Goal: Transaction & Acquisition: Purchase product/service

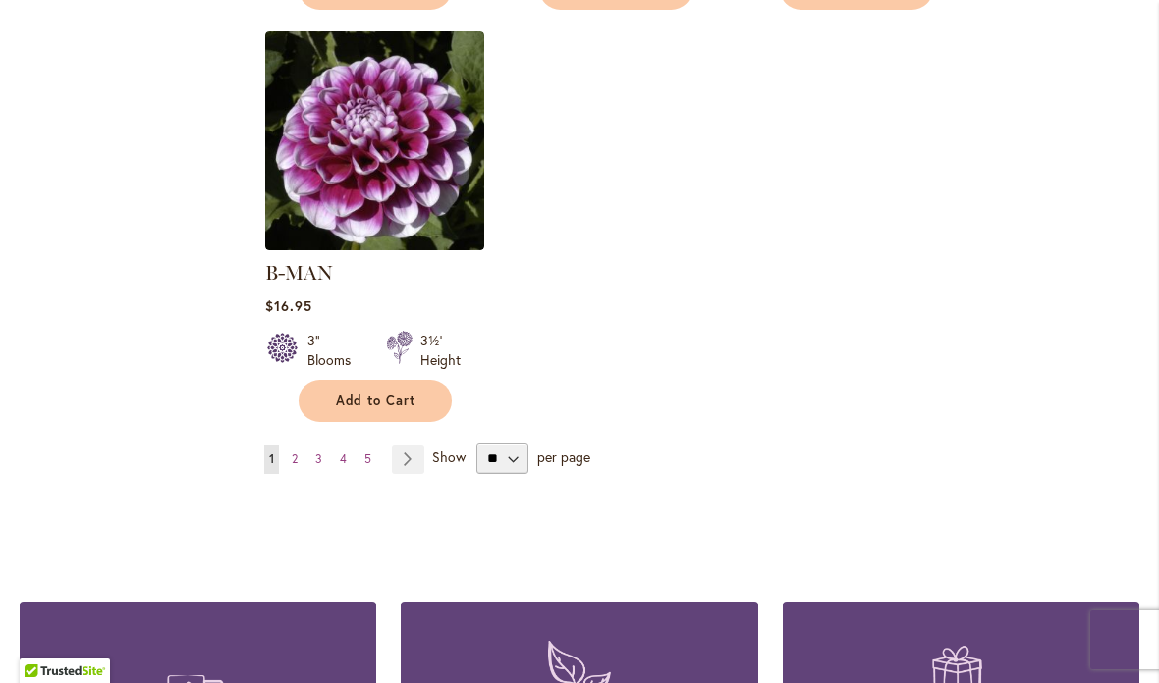
scroll to position [2506, 0]
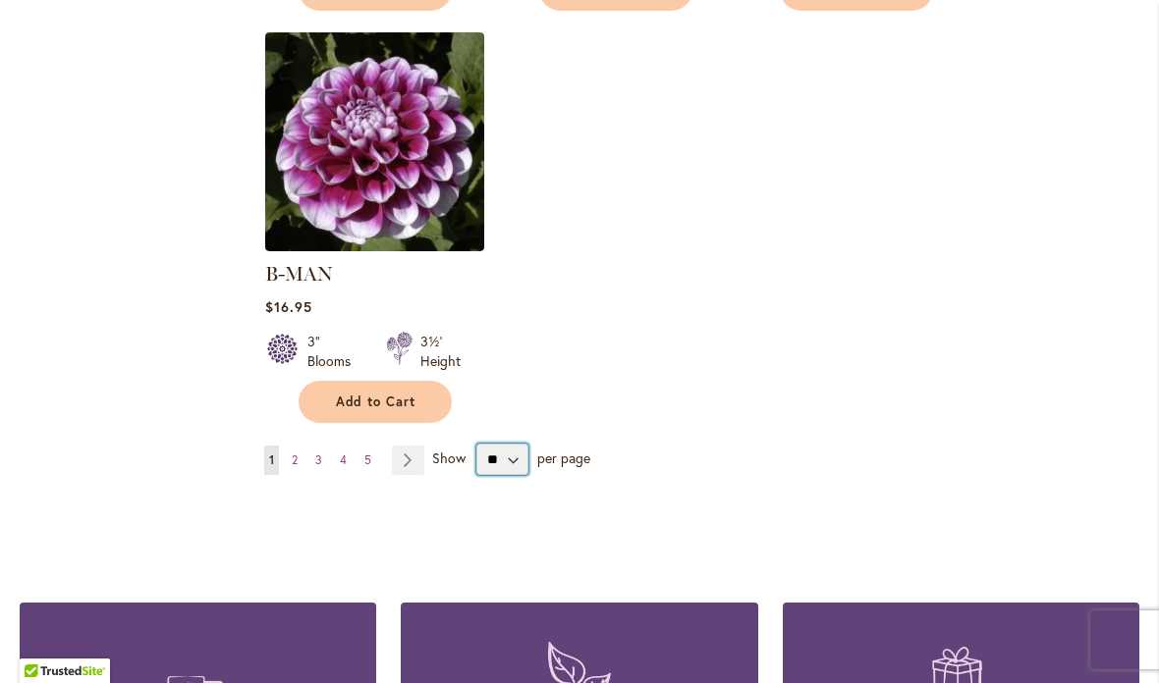
click at [510, 444] on select "** ** ** **" at bounding box center [502, 459] width 52 height 31
select select "**"
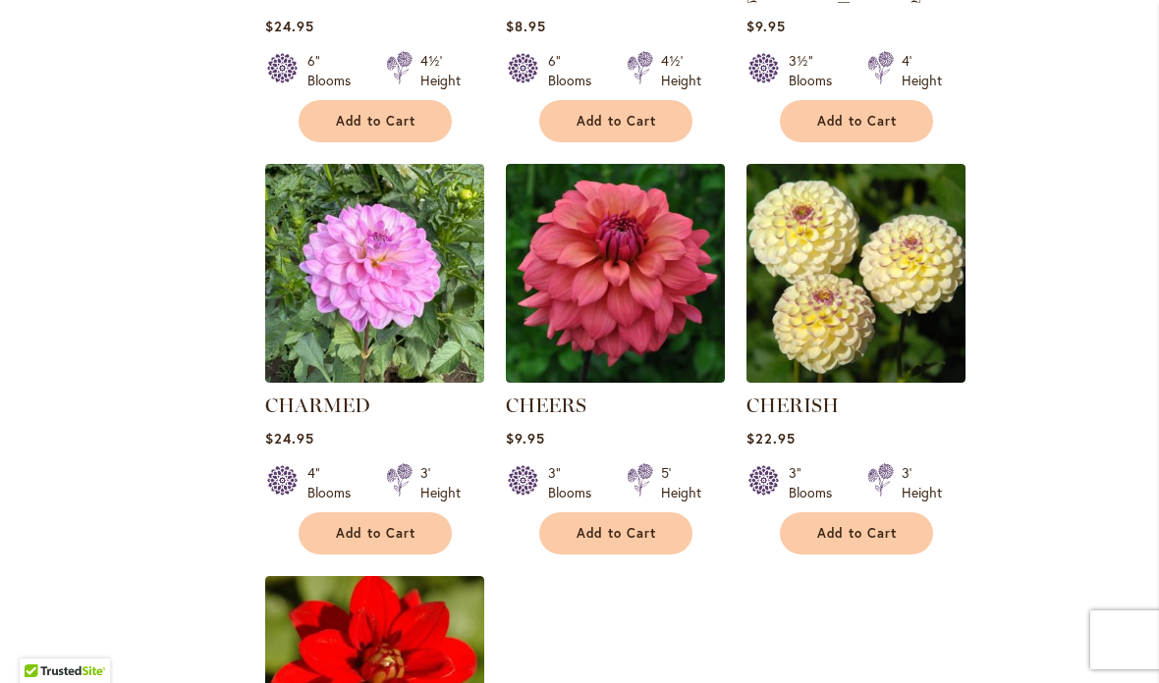
scroll to position [8616, 0]
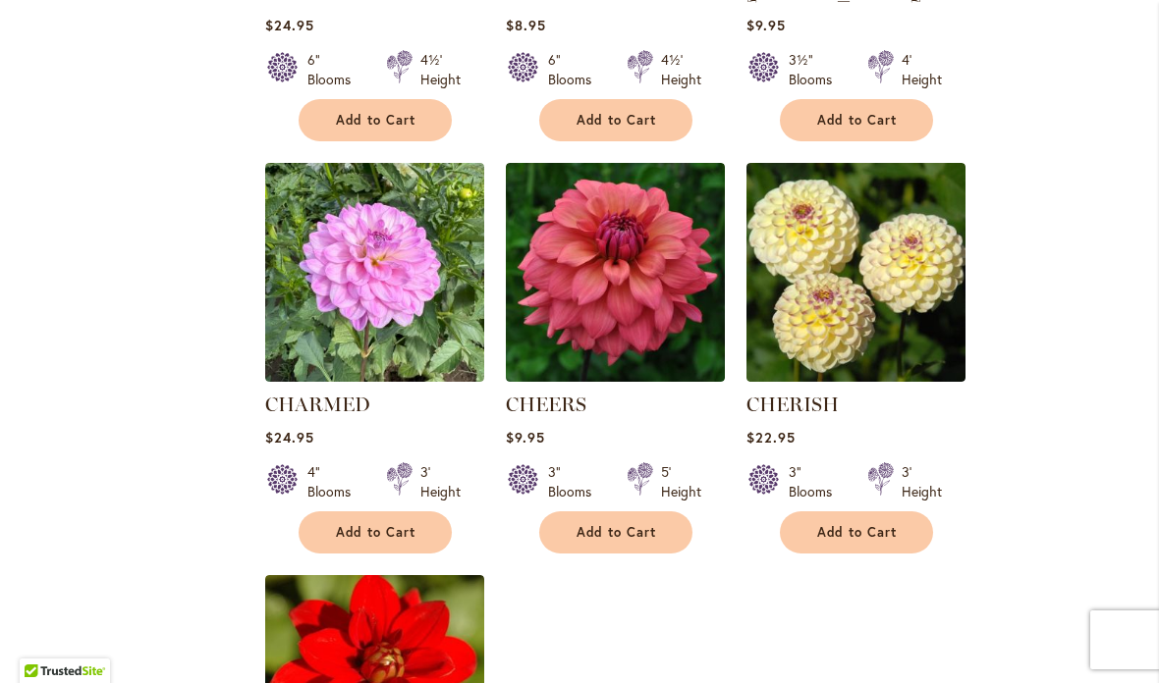
click at [625, 512] on button "Add to Cart" at bounding box center [615, 533] width 153 height 42
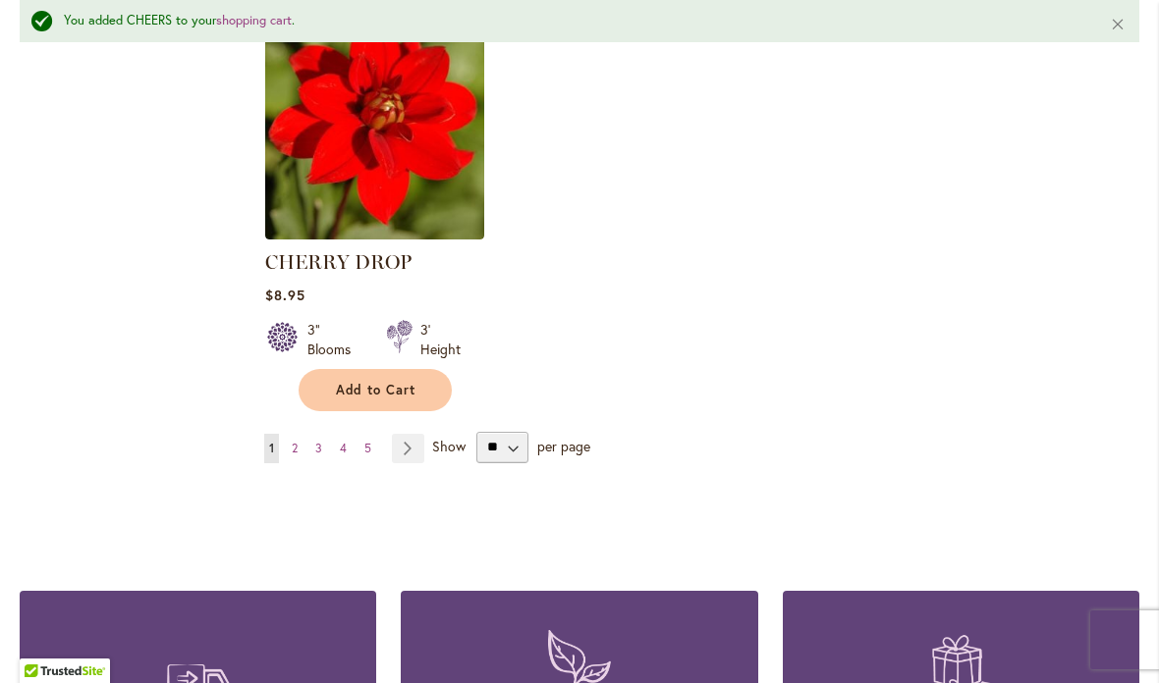
scroll to position [9224, 0]
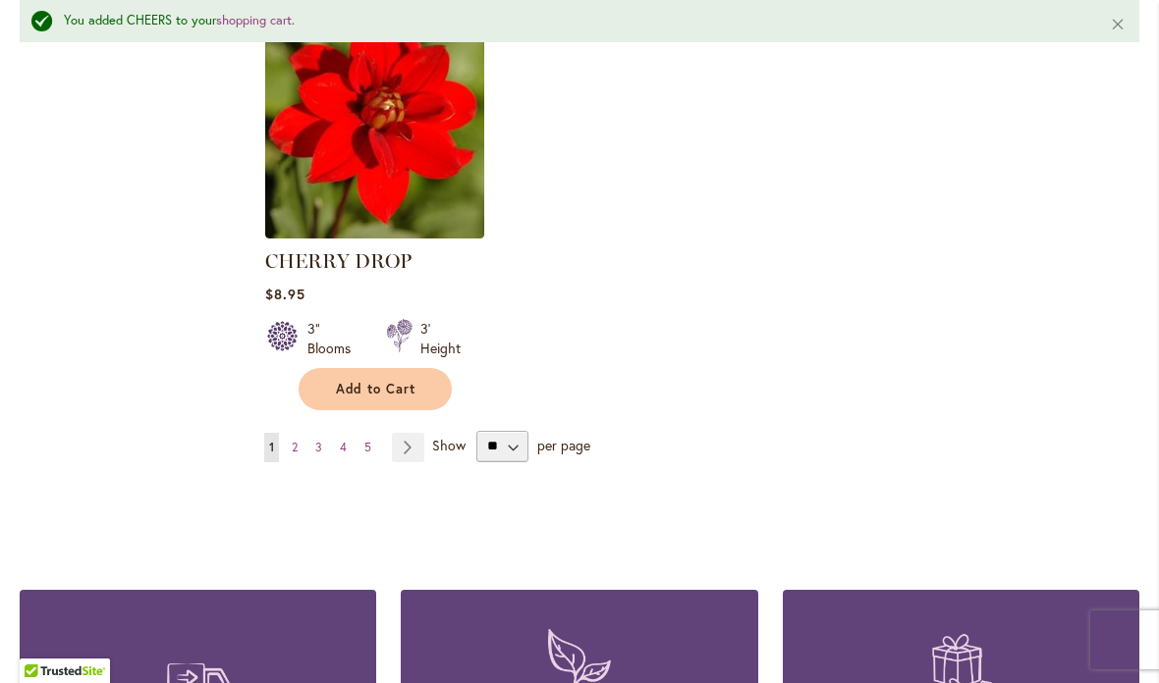
click at [293, 440] on span "2" at bounding box center [295, 447] width 6 height 15
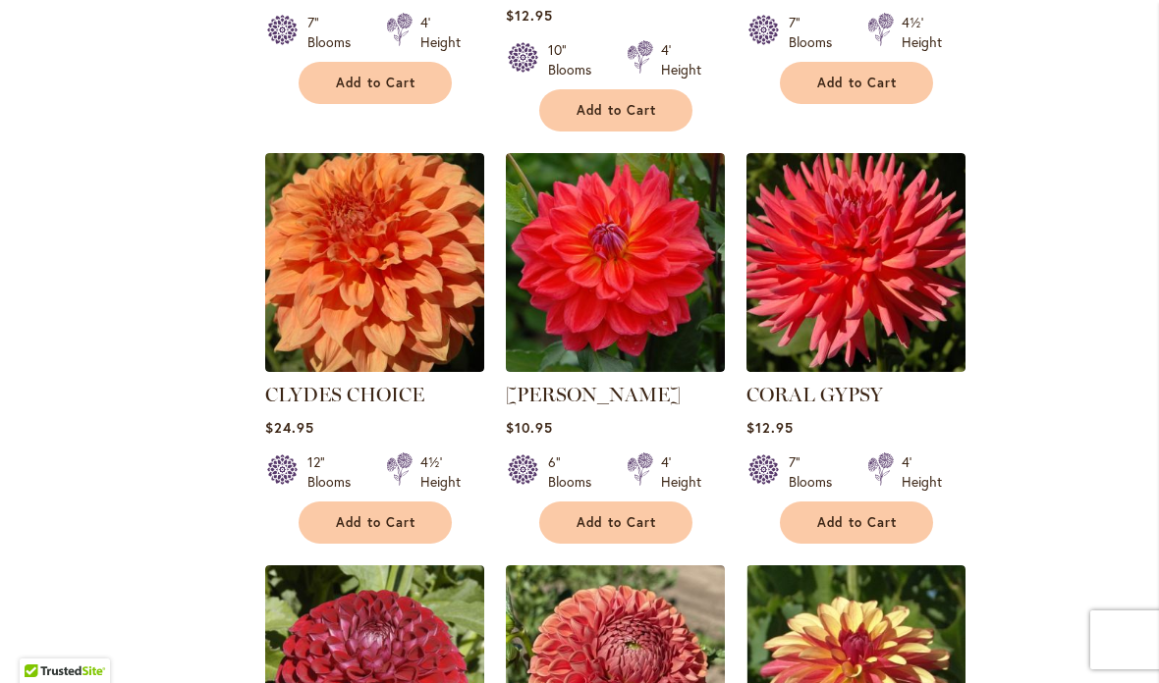
scroll to position [1614, 0]
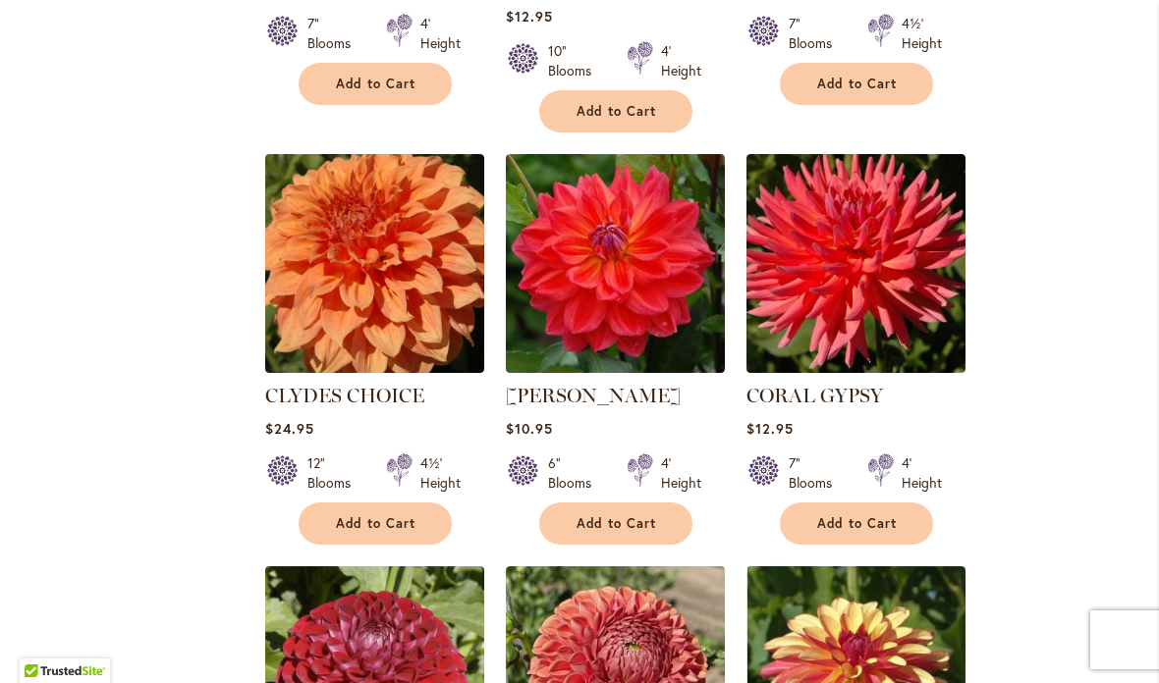
click at [598, 516] on span "Add to Cart" at bounding box center [616, 524] width 81 height 17
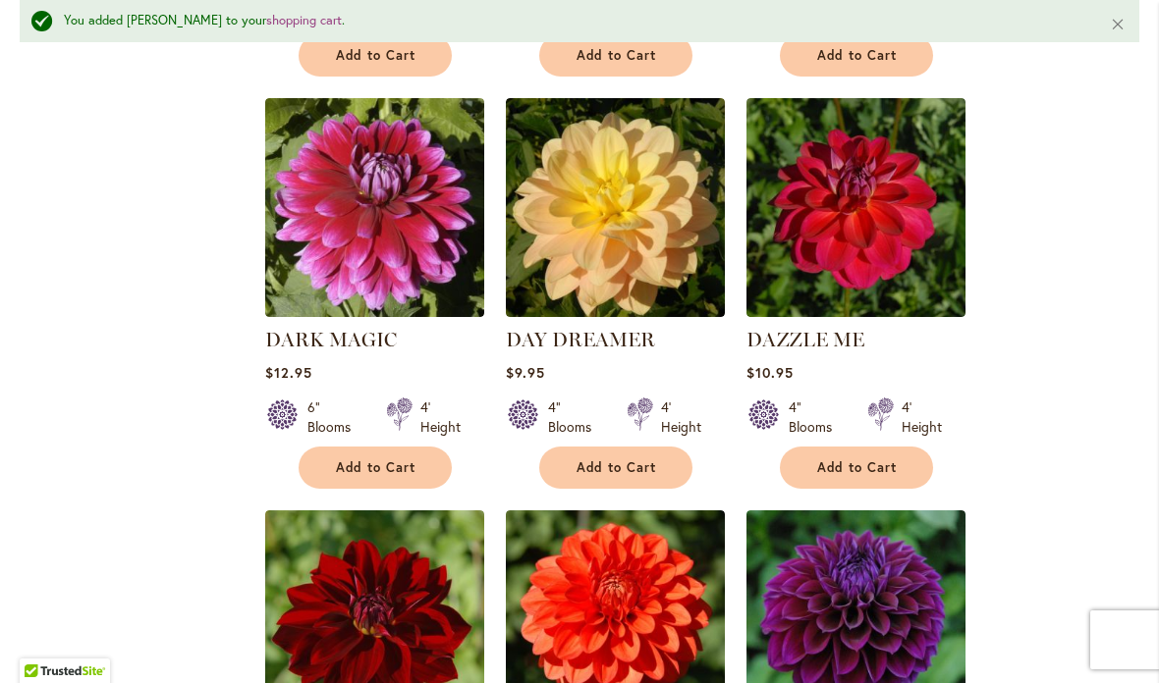
scroll to position [3832, 0]
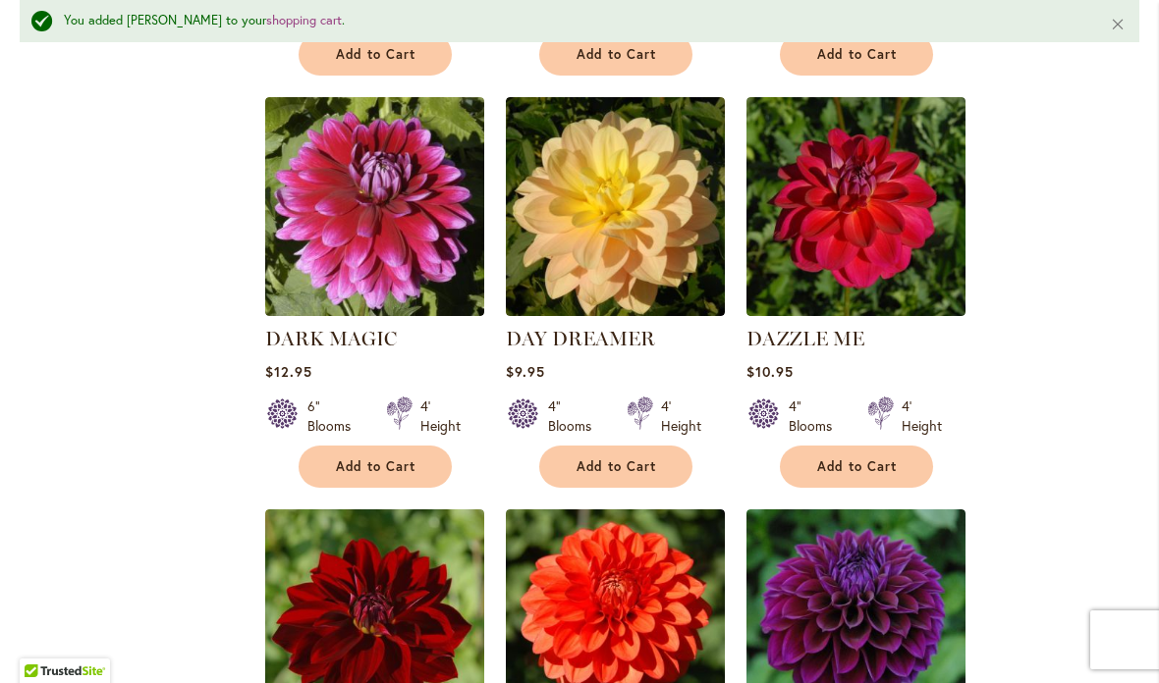
click at [829, 459] on span "Add to Cart" at bounding box center [857, 467] width 81 height 17
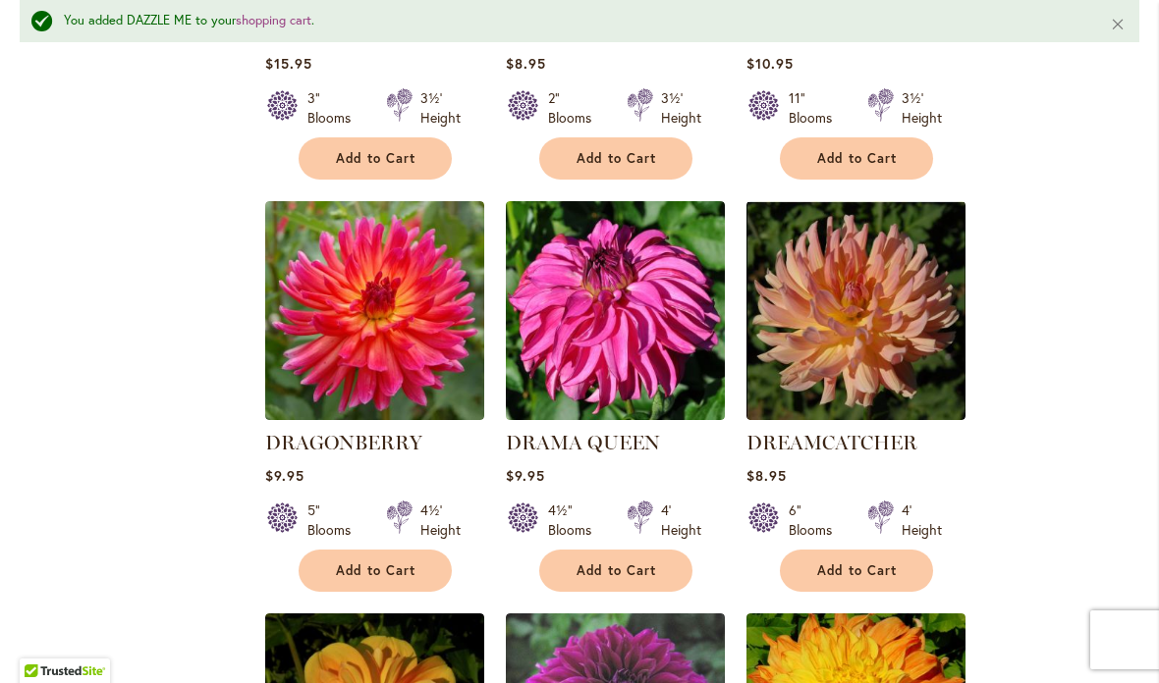
scroll to position [4988, 0]
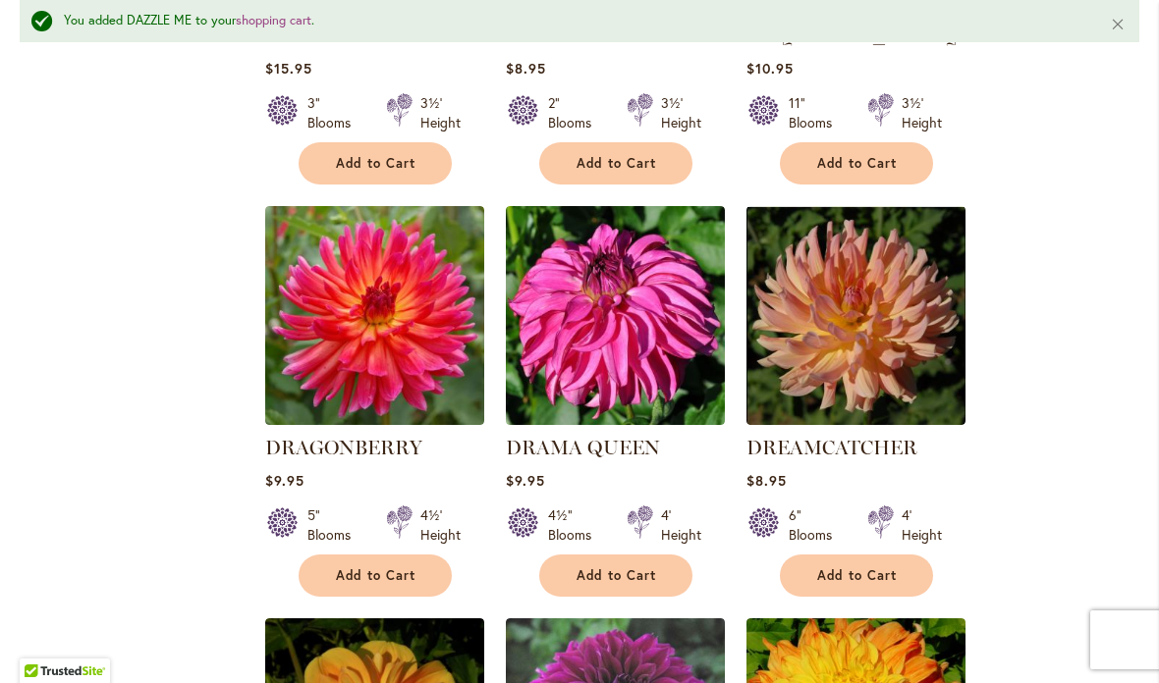
click at [352, 568] on span "Add to Cart" at bounding box center [376, 576] width 81 height 17
click at [77, 443] on div "Filter by: Filter By: Category Best Sellers 29 items New 3 items New & Exclusive" at bounding box center [579, 175] width 1119 height 9647
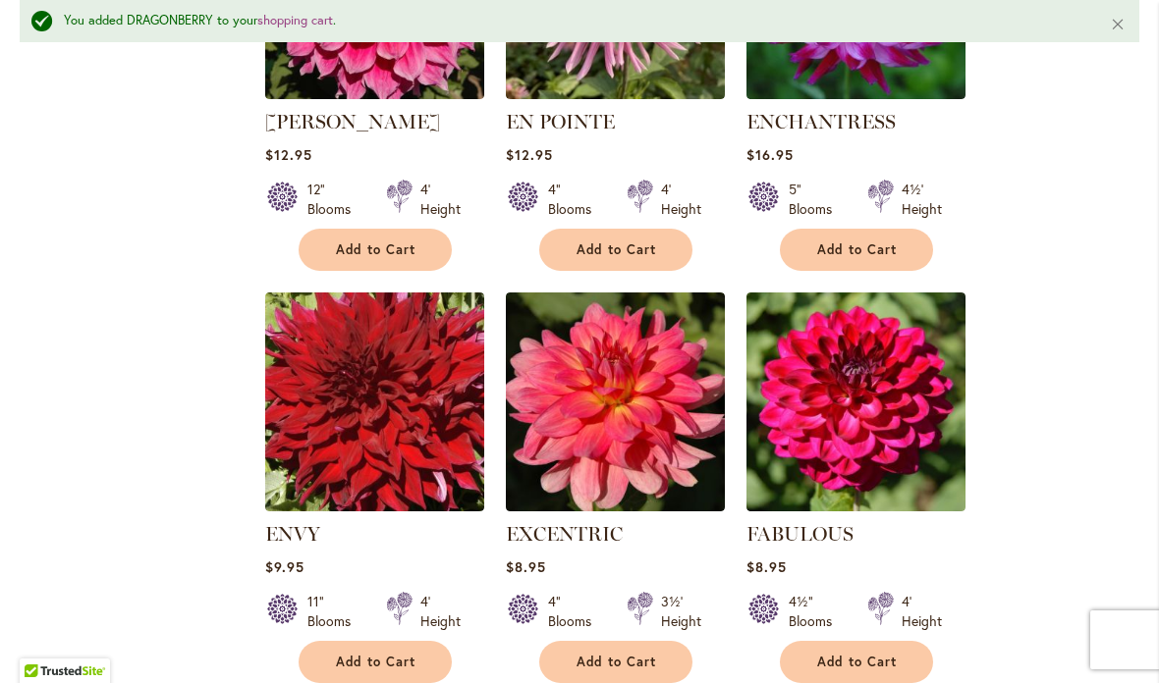
scroll to position [6135, 0]
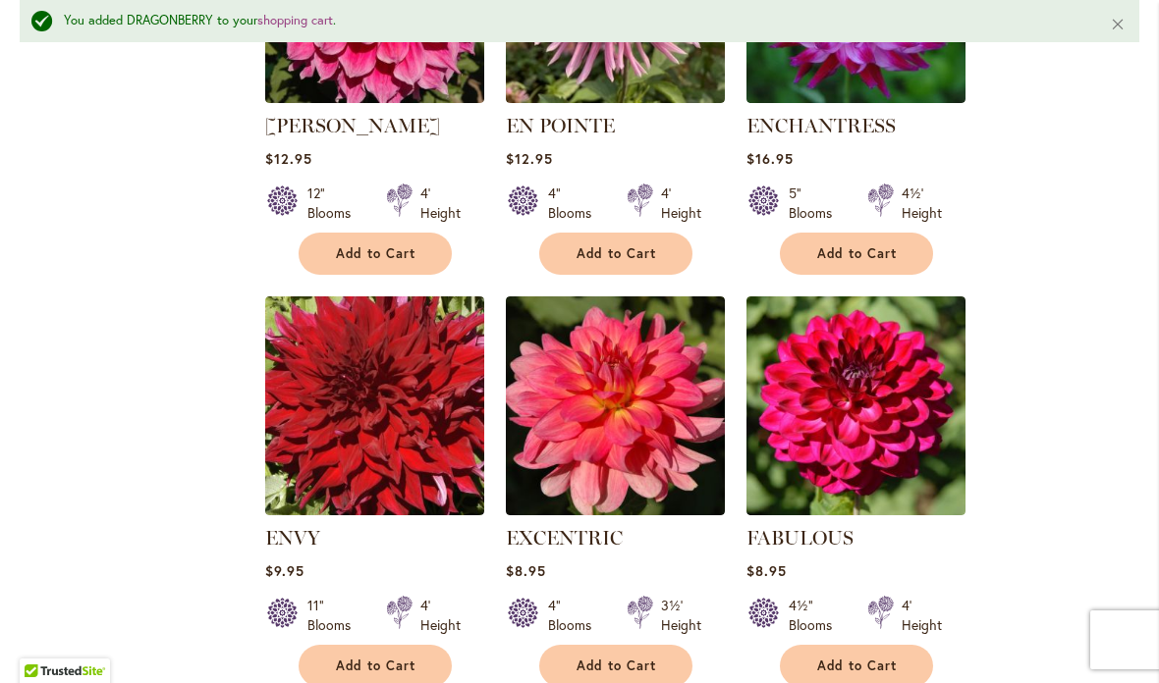
click at [617, 658] on span "Add to Cart" at bounding box center [616, 666] width 81 height 17
click at [836, 645] on button "Add to Cart" at bounding box center [856, 666] width 153 height 42
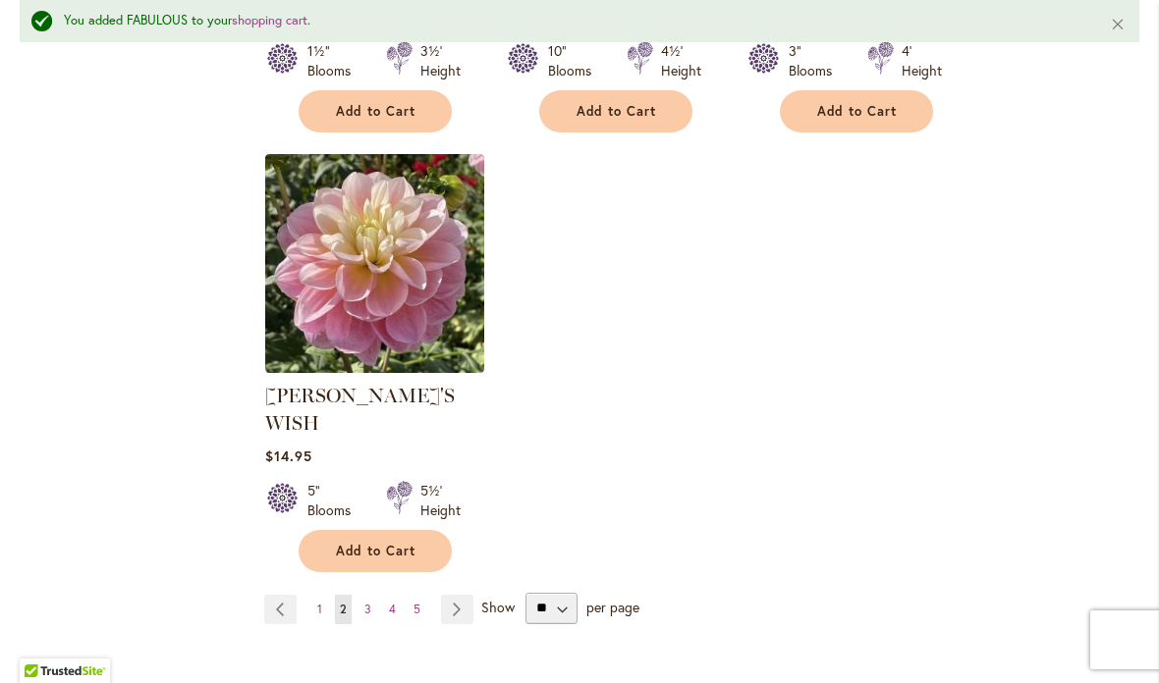
scroll to position [9296, 0]
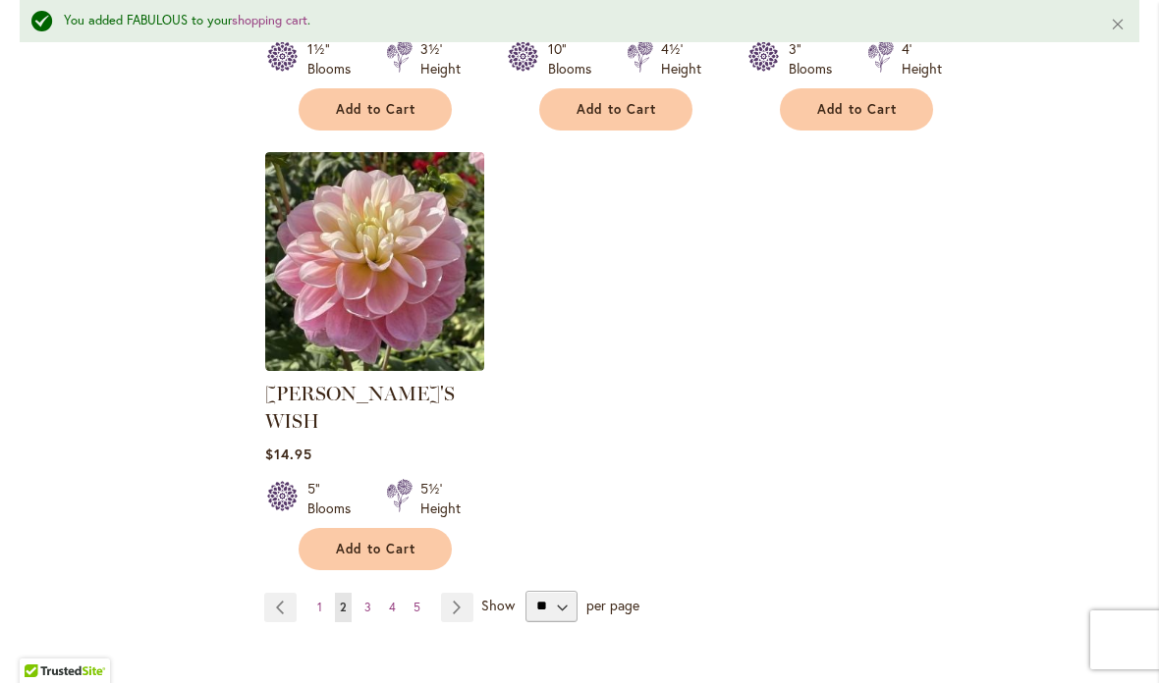
click at [359, 593] on link "Page 3" at bounding box center [367, 607] width 17 height 29
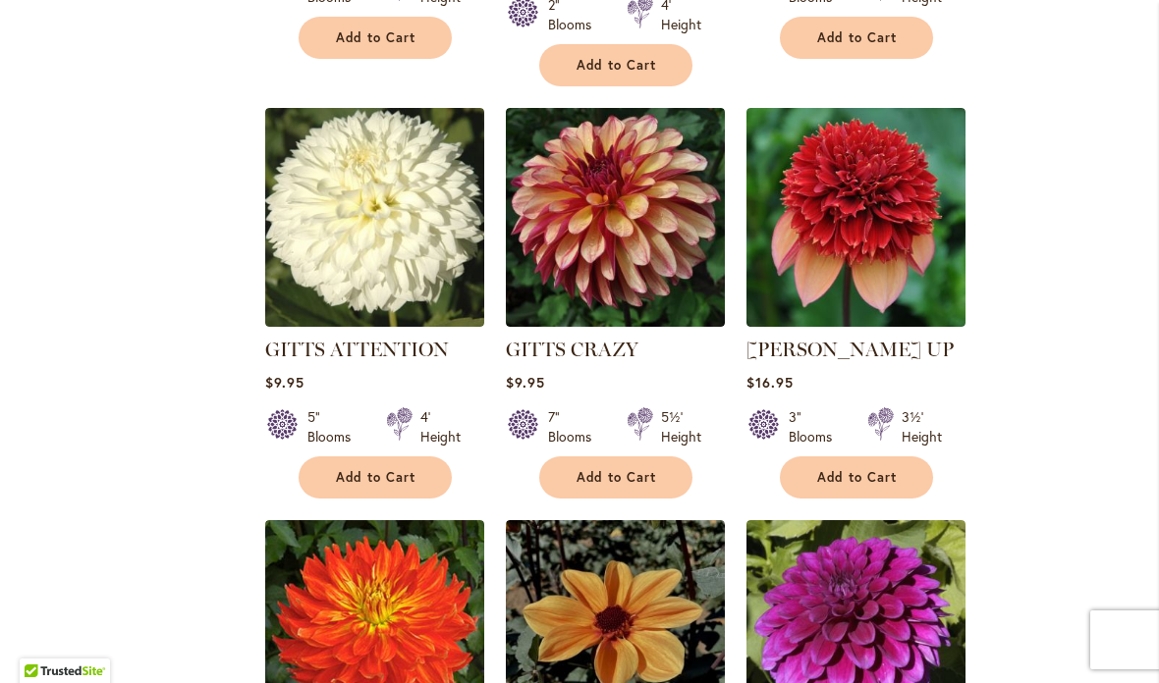
scroll to position [1659, 0]
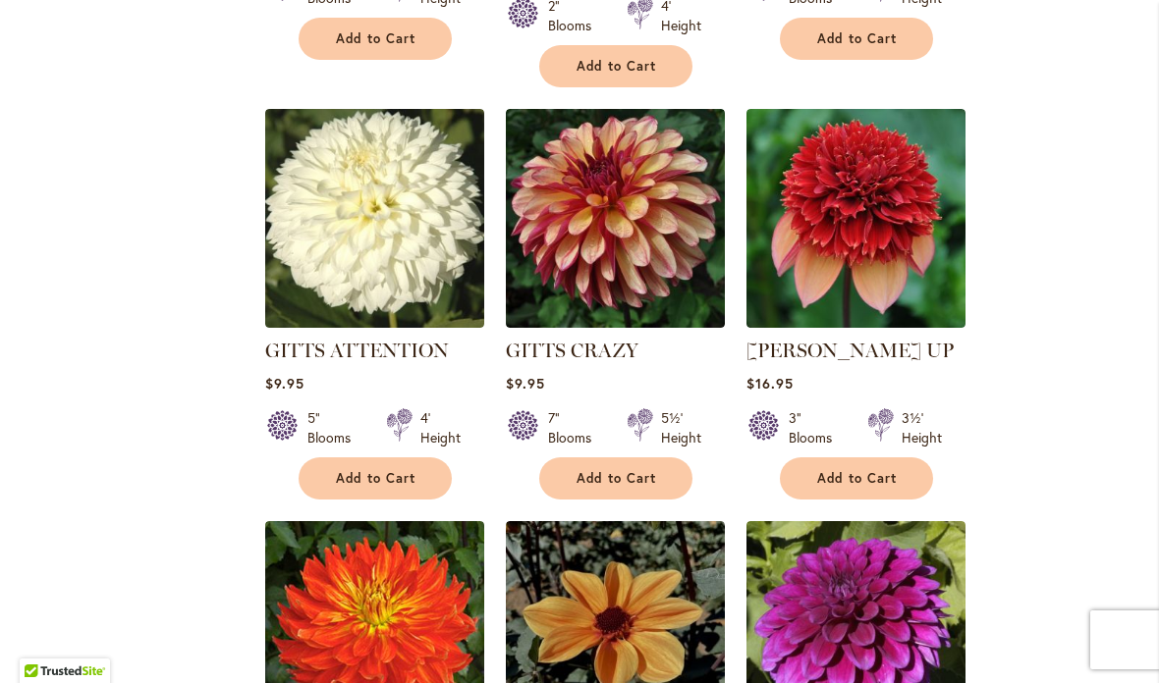
click at [350, 458] on button "Add to Cart" at bounding box center [375, 479] width 153 height 42
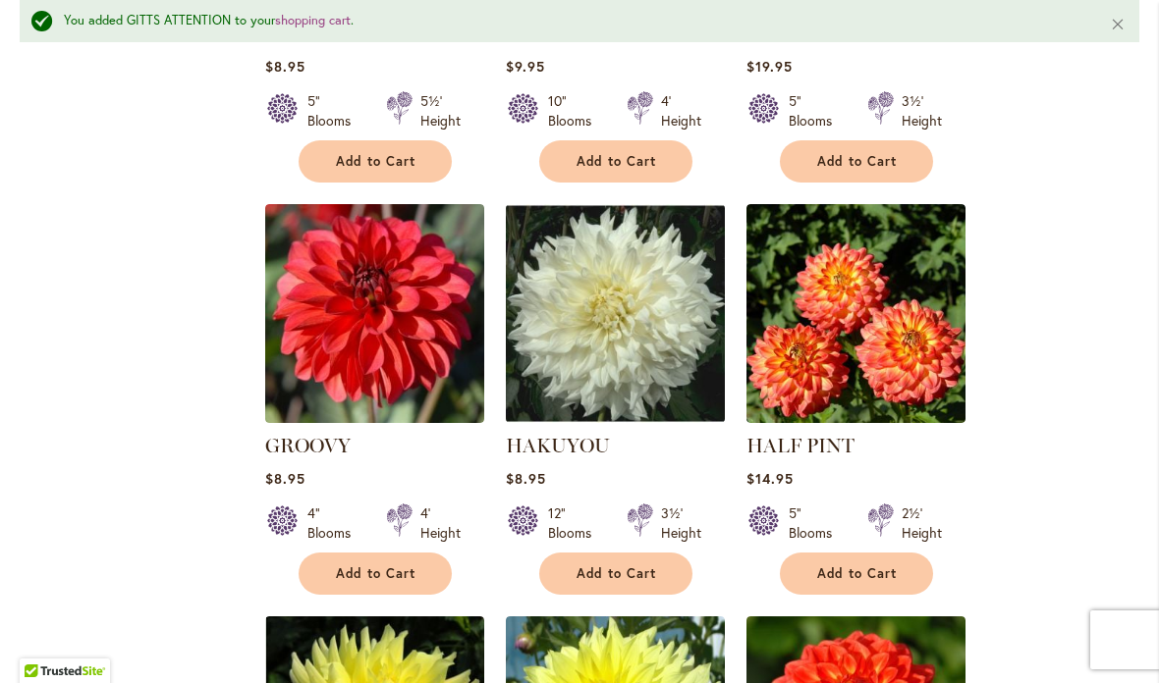
scroll to position [2852, 0]
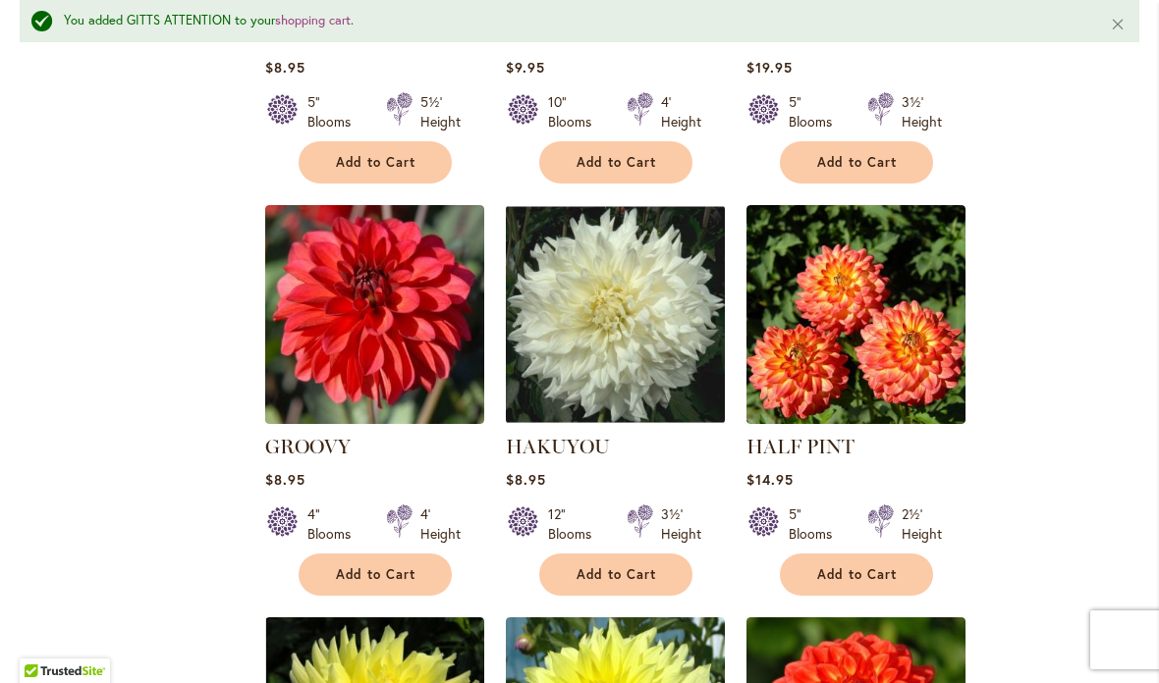
click at [355, 554] on button "Add to Cart" at bounding box center [375, 575] width 153 height 42
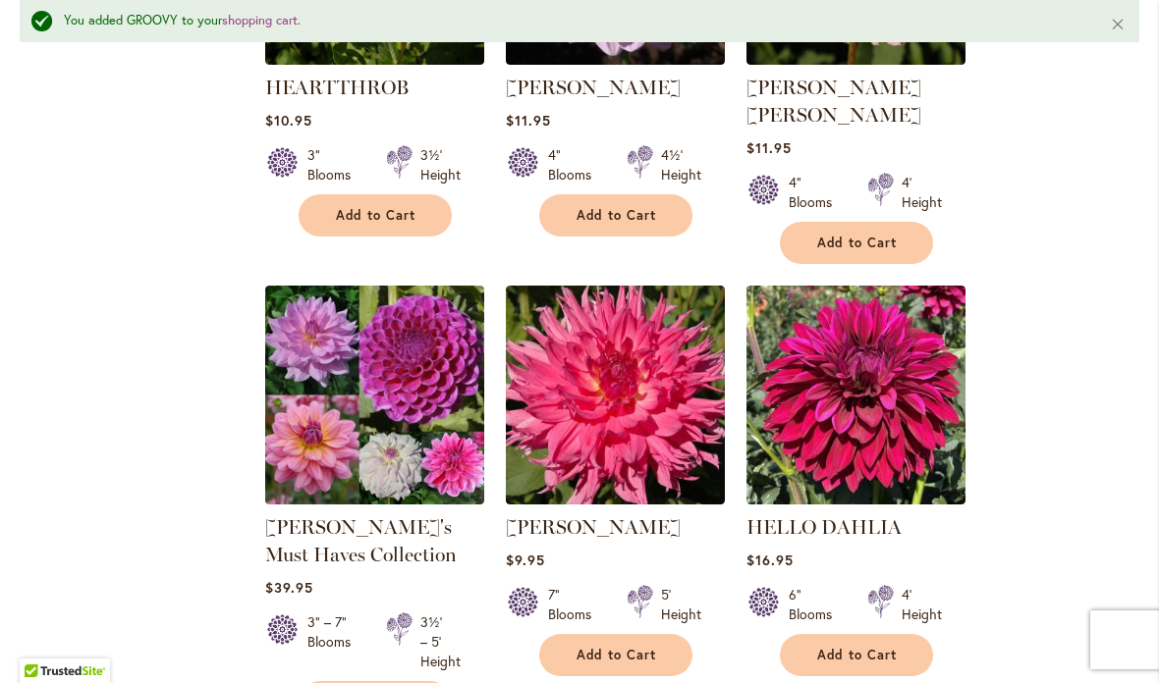
scroll to position [4063, 0]
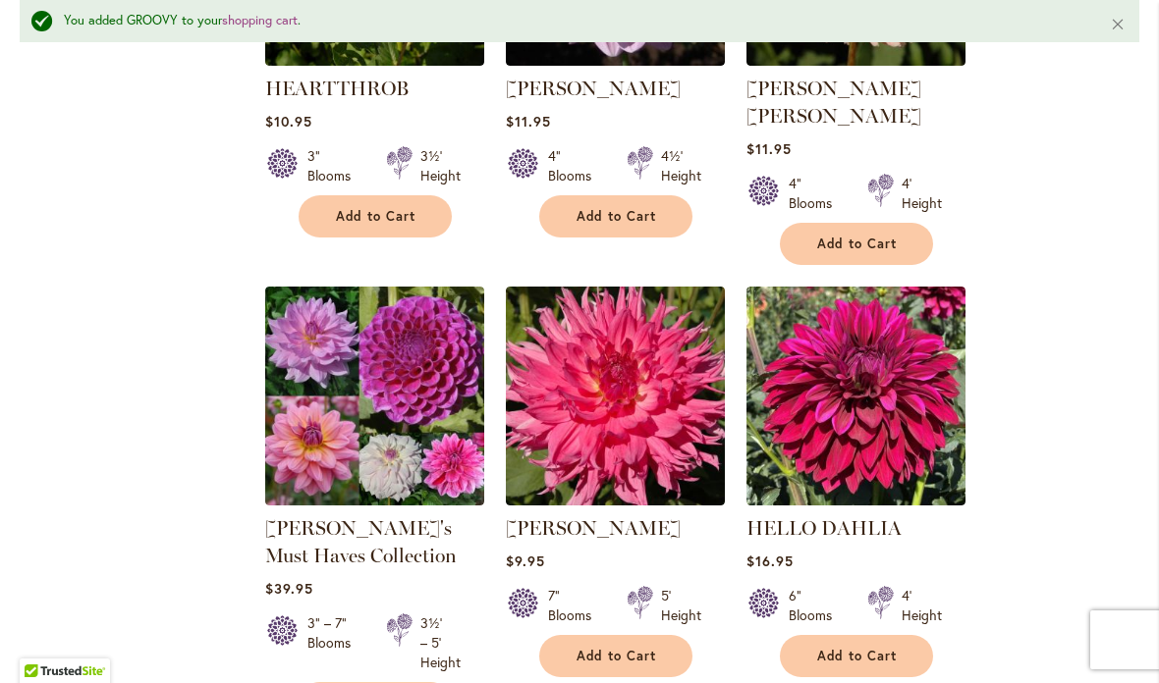
click at [832, 648] on span "Add to Cart" at bounding box center [857, 656] width 81 height 17
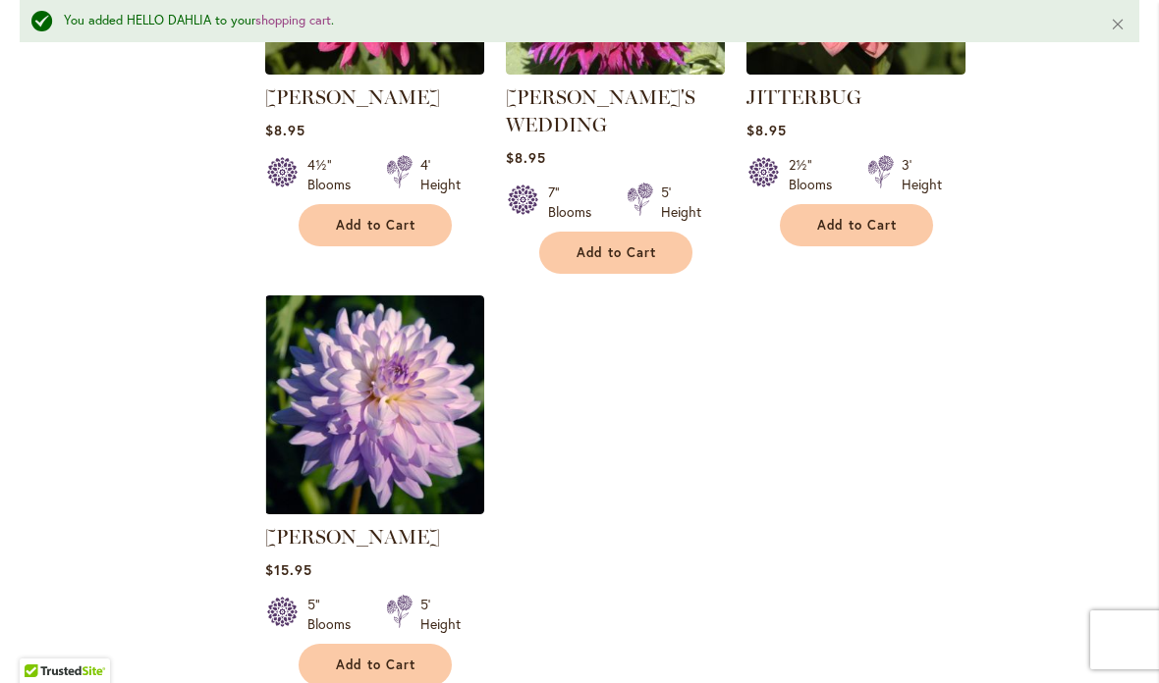
scroll to position [9181, 0]
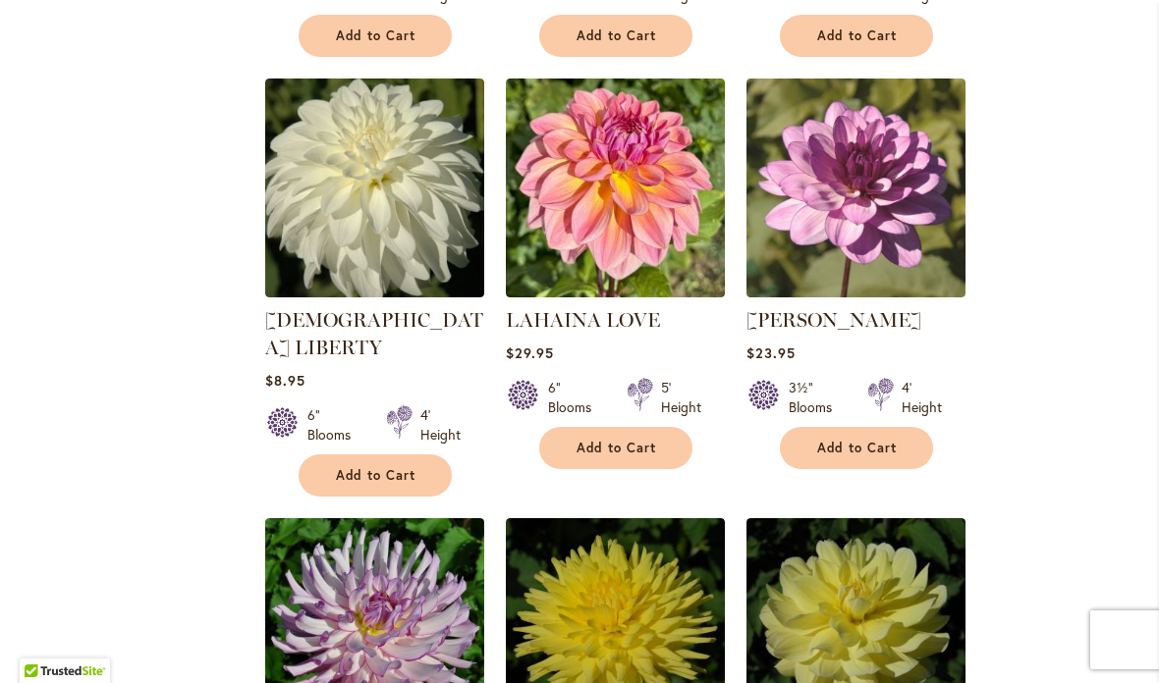
scroll to position [2023, 0]
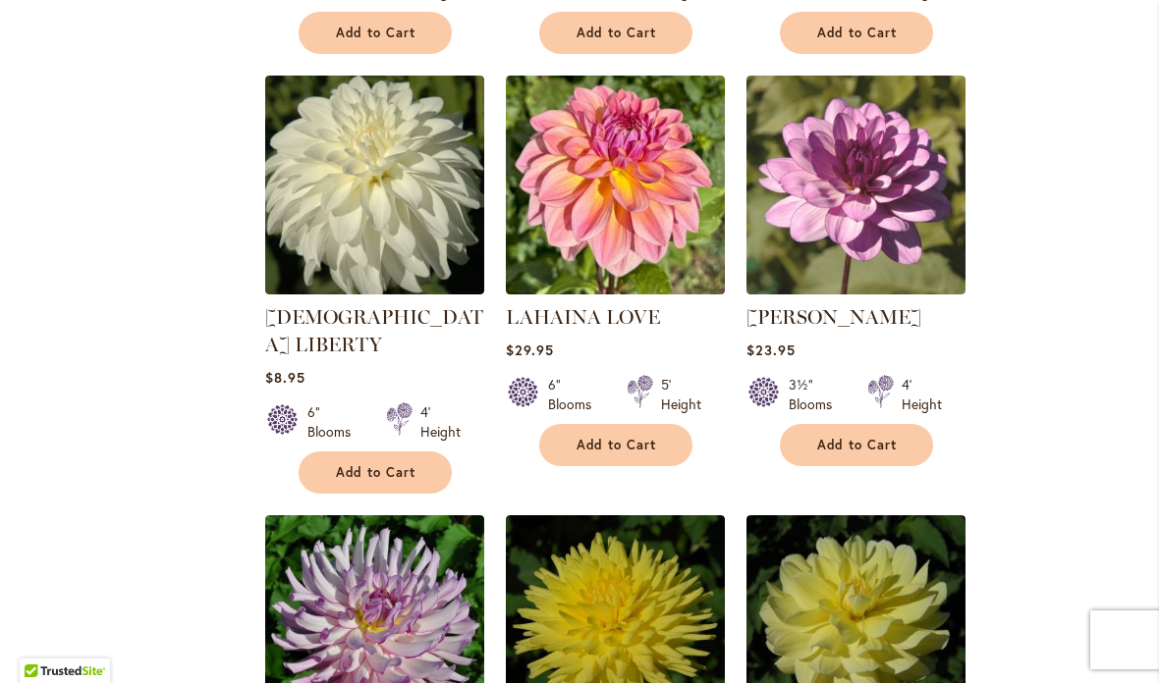
click at [367, 452] on button "Add to Cart" at bounding box center [375, 473] width 153 height 42
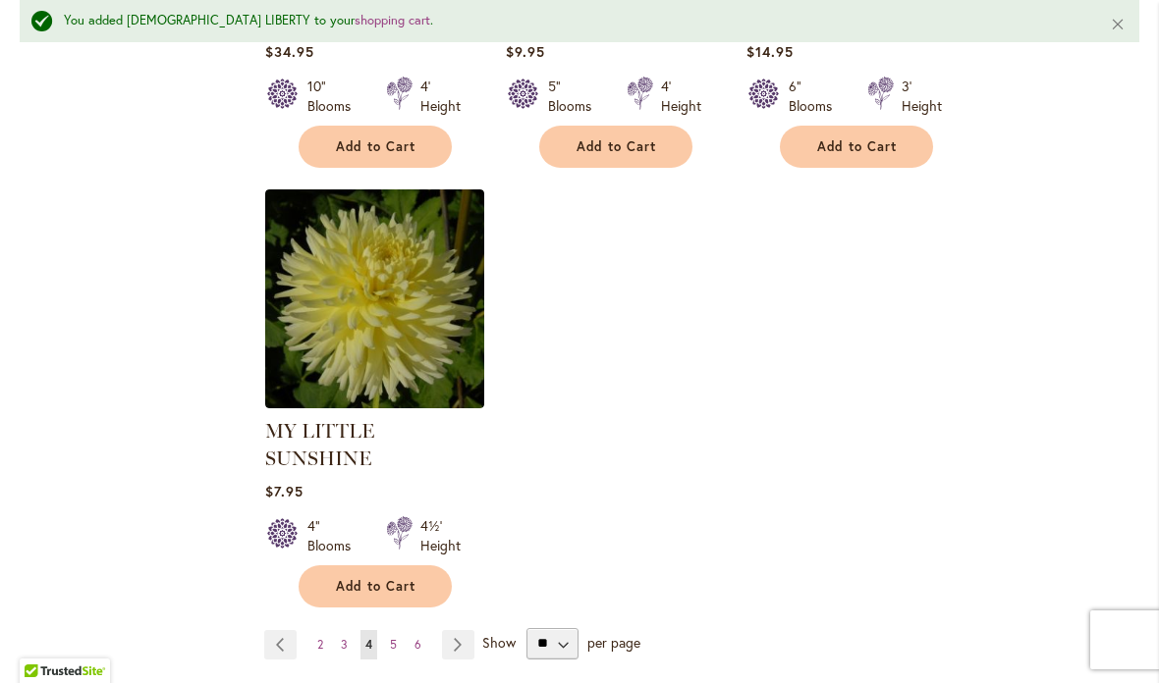
scroll to position [9193, 0]
click at [389, 629] on link "Page 5" at bounding box center [393, 643] width 17 height 29
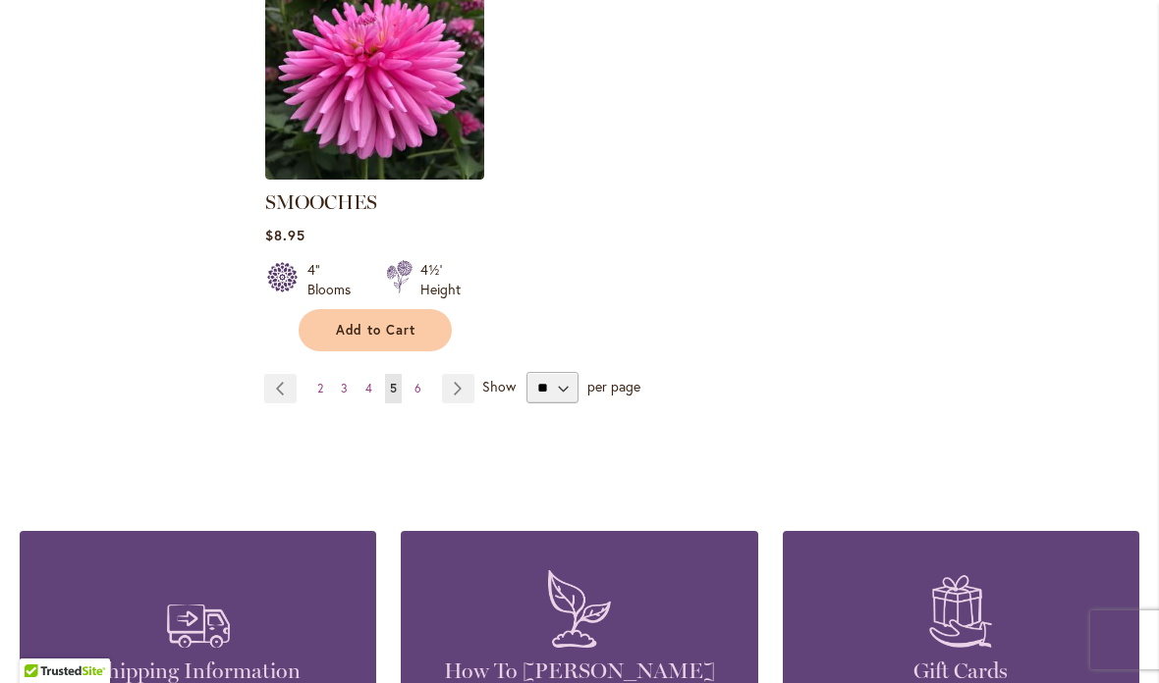
scroll to position [9330, 0]
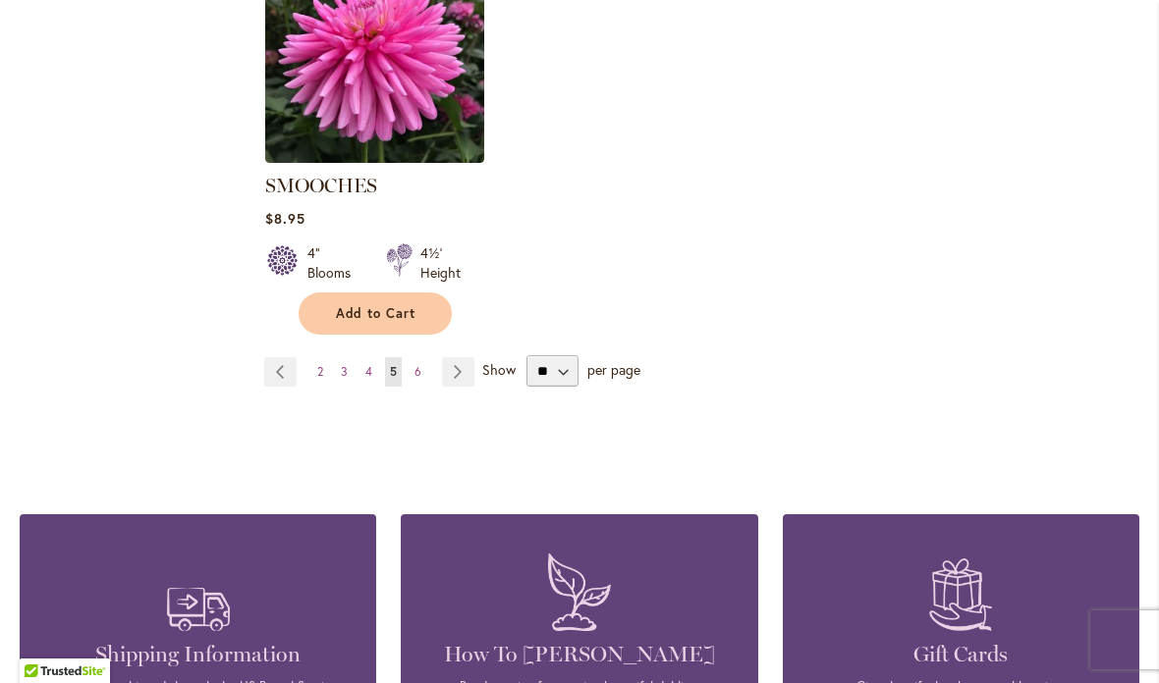
click at [418, 364] on span "6" at bounding box center [417, 371] width 7 height 15
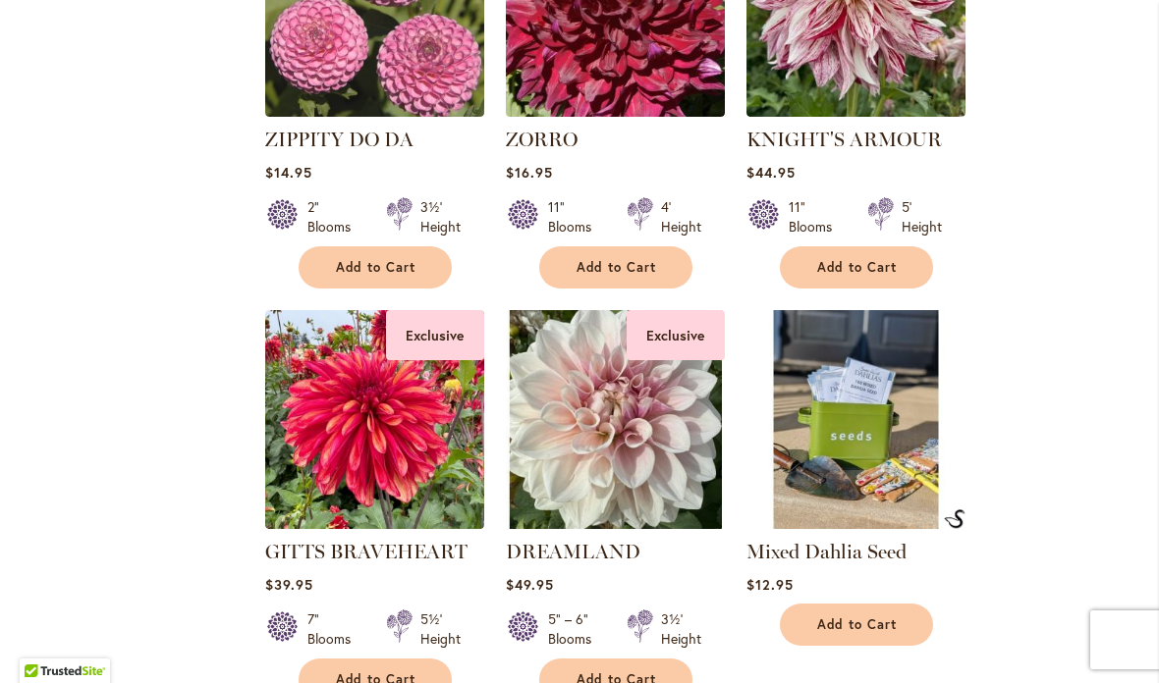
scroll to position [8437, 0]
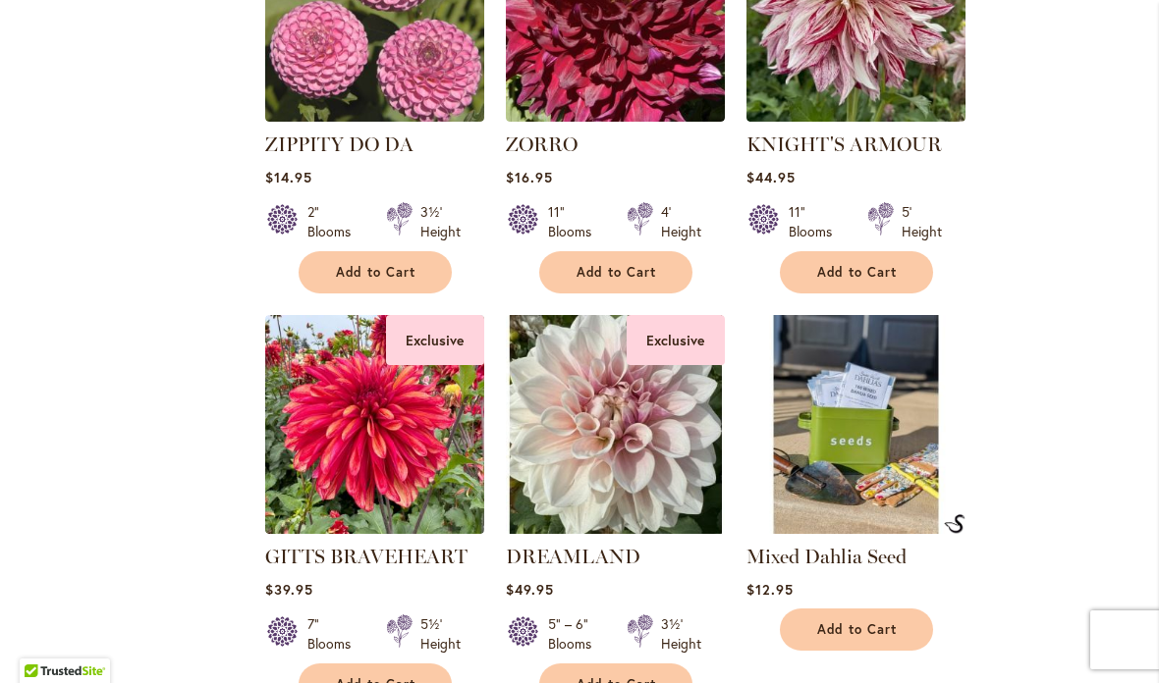
click at [810, 503] on img at bounding box center [855, 424] width 219 height 219
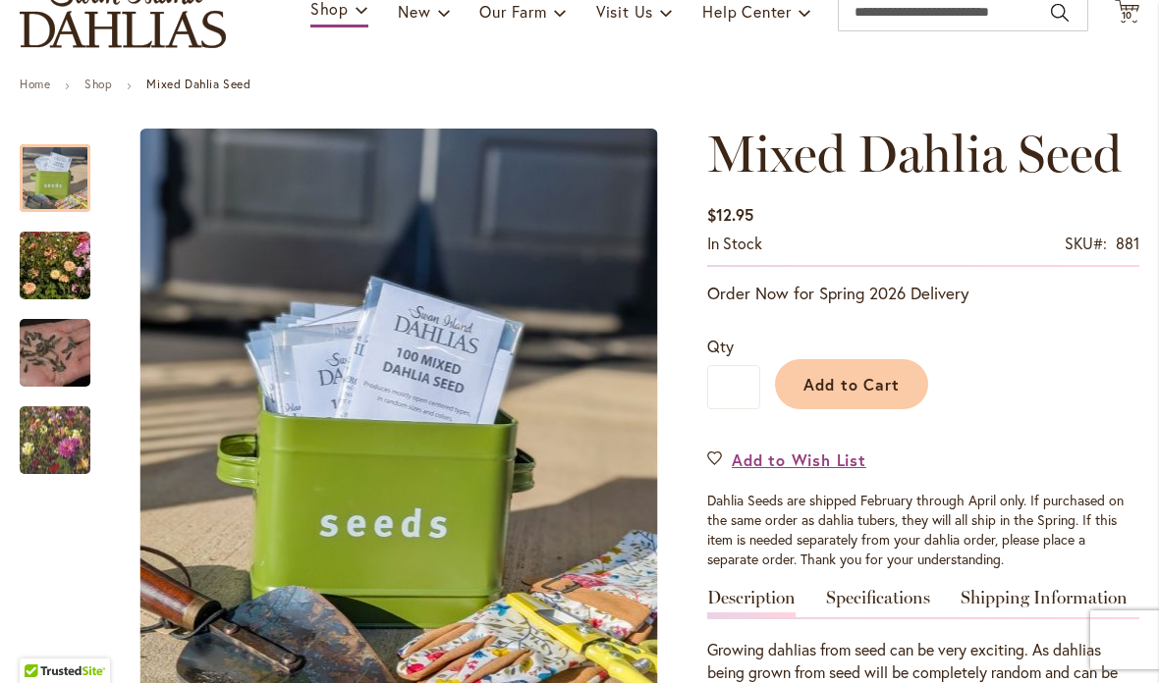
scroll to position [159, 0]
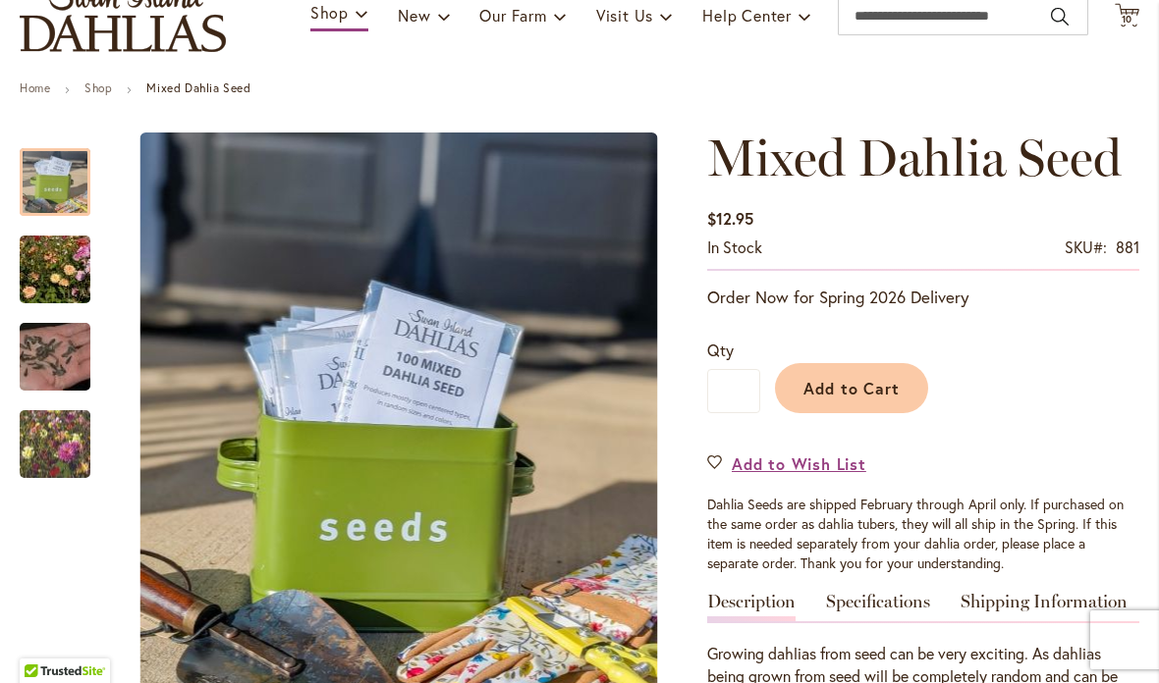
click at [836, 383] on span "Add to Cart" at bounding box center [851, 388] width 97 height 21
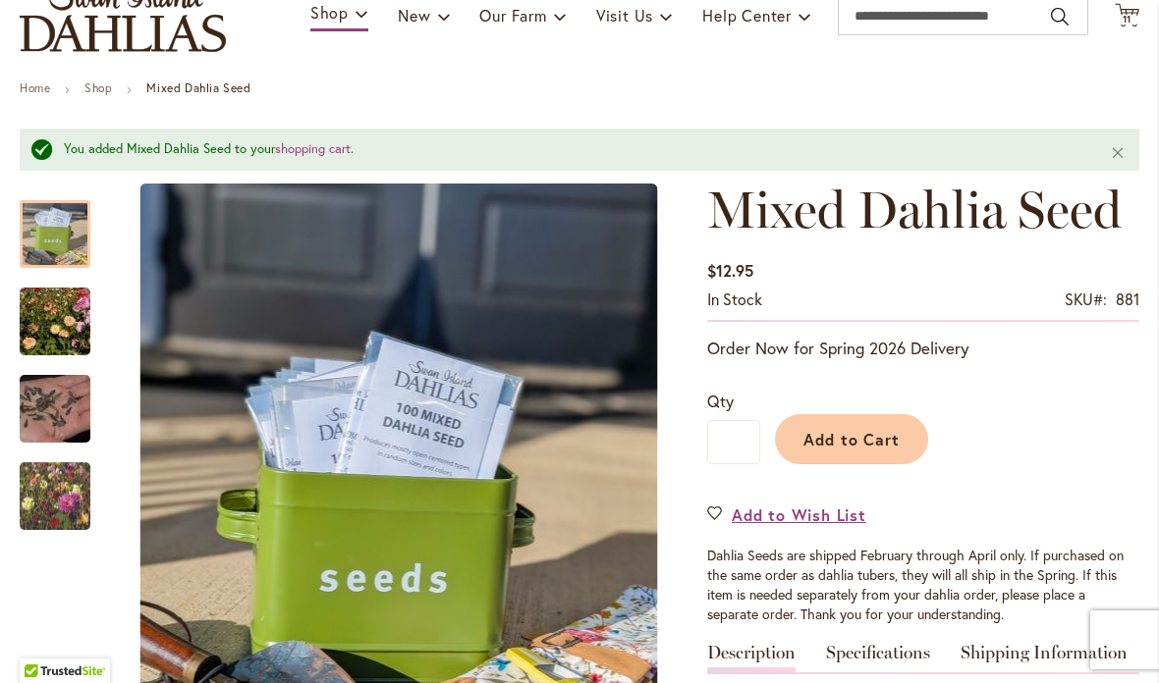
click at [1114, 26] on icon "Cart .cls-1 { fill: #231f20; }" at bounding box center [1126, 15] width 25 height 25
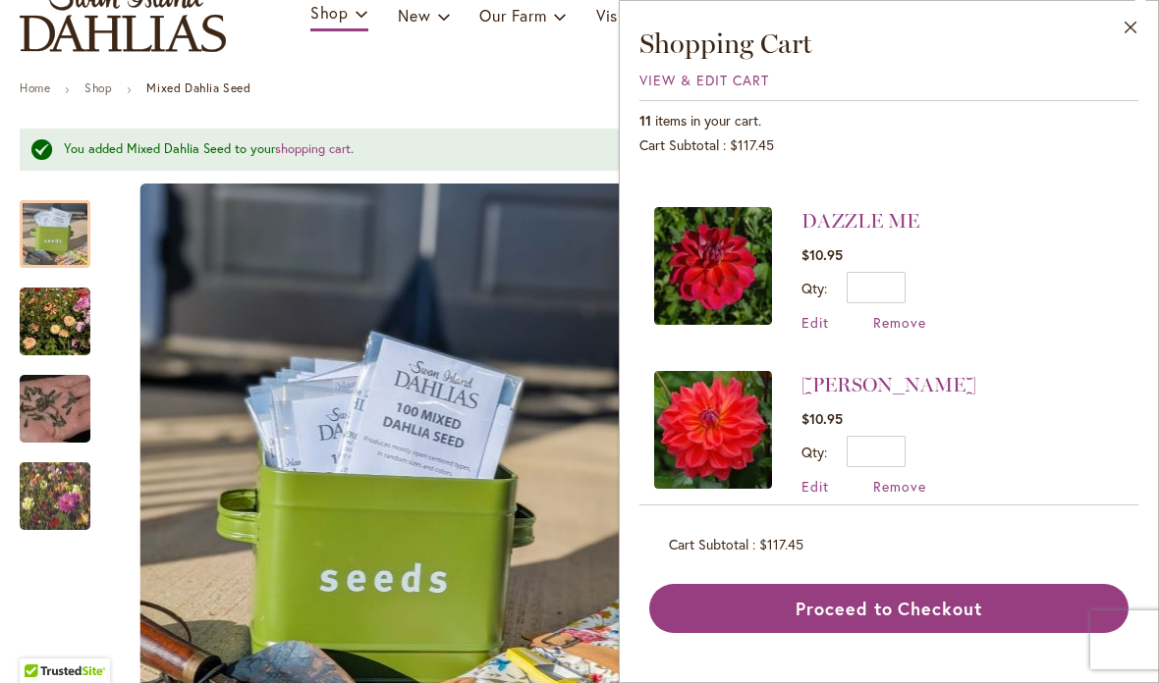
scroll to position [1313, 0]
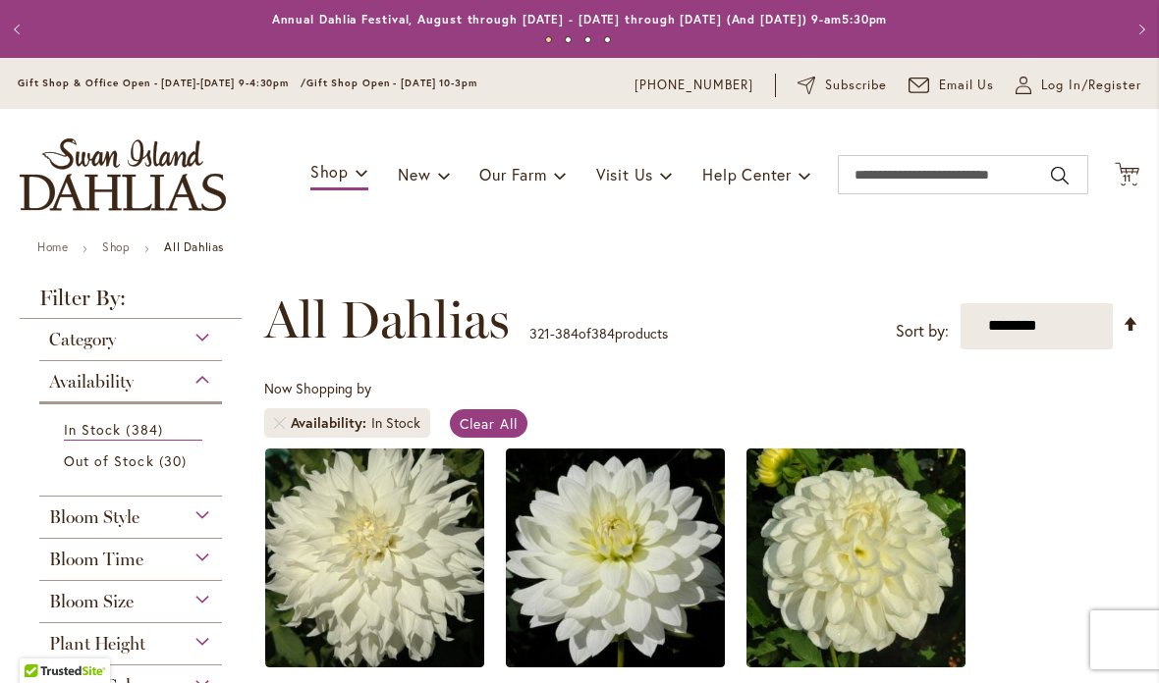
scroll to position [364, 0]
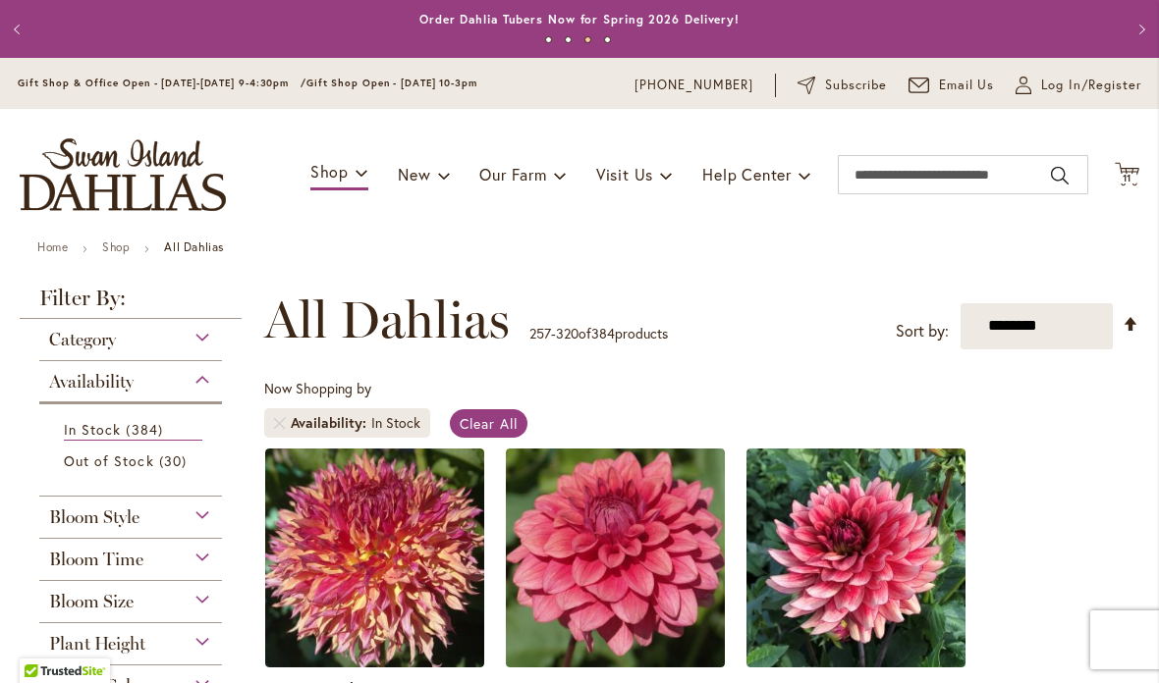
click at [1129, 178] on span "11" at bounding box center [1127, 178] width 10 height 13
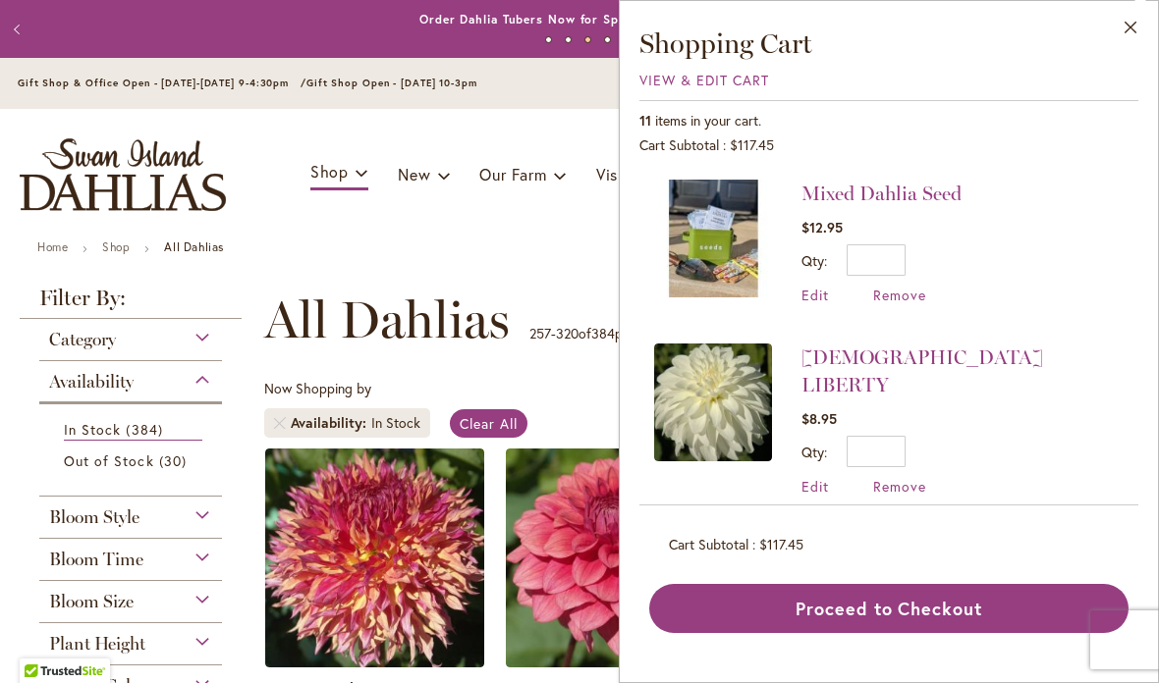
click at [1054, 318] on li "Mixed Dahlia Seed $12.95 Qty * Update Edit Remove" at bounding box center [888, 252] width 469 height 144
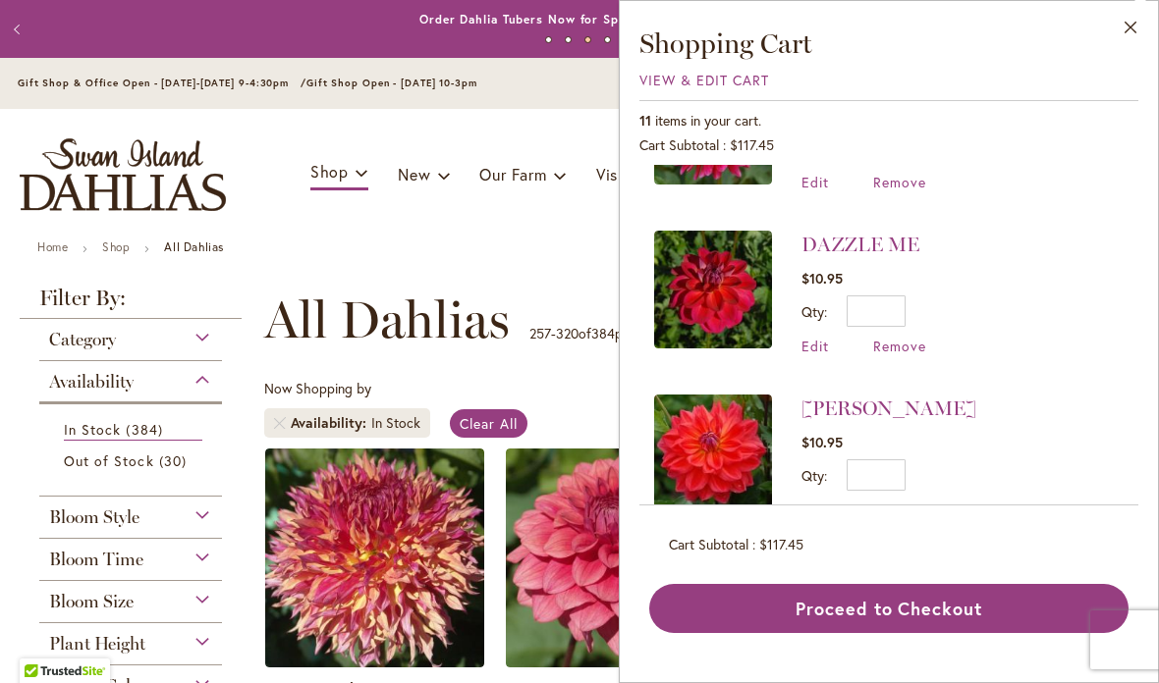
scroll to position [1289, 0]
click at [901, 336] on span "Remove" at bounding box center [899, 345] width 53 height 19
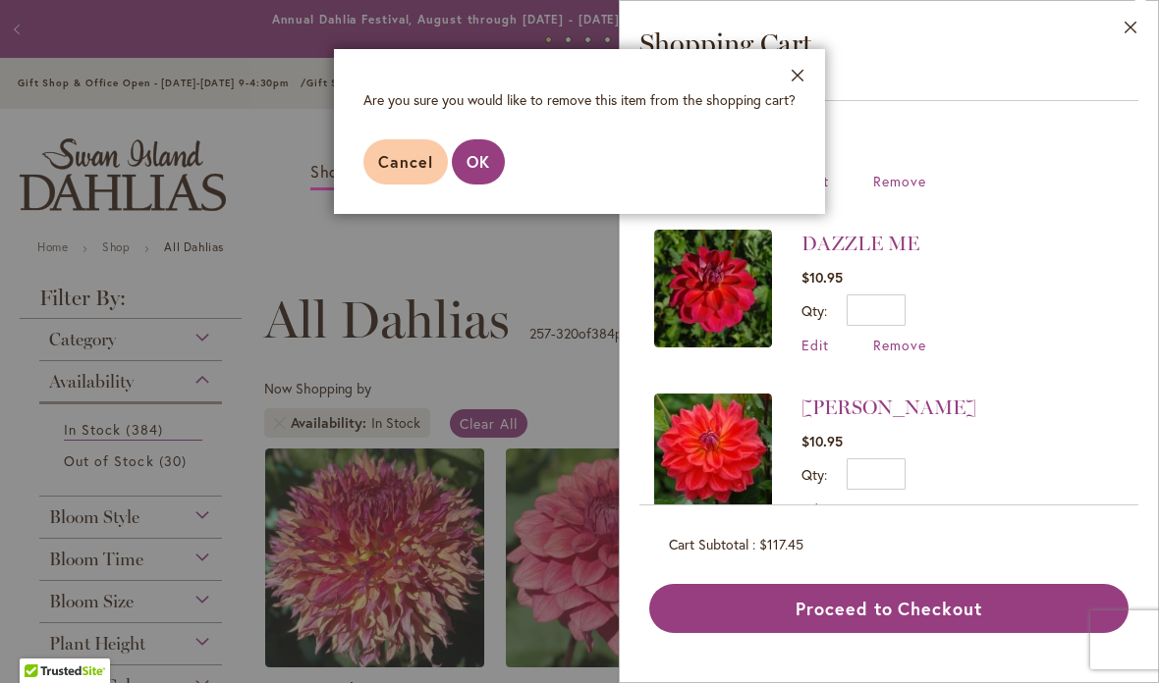
click at [488, 164] on span "OK" at bounding box center [478, 161] width 24 height 21
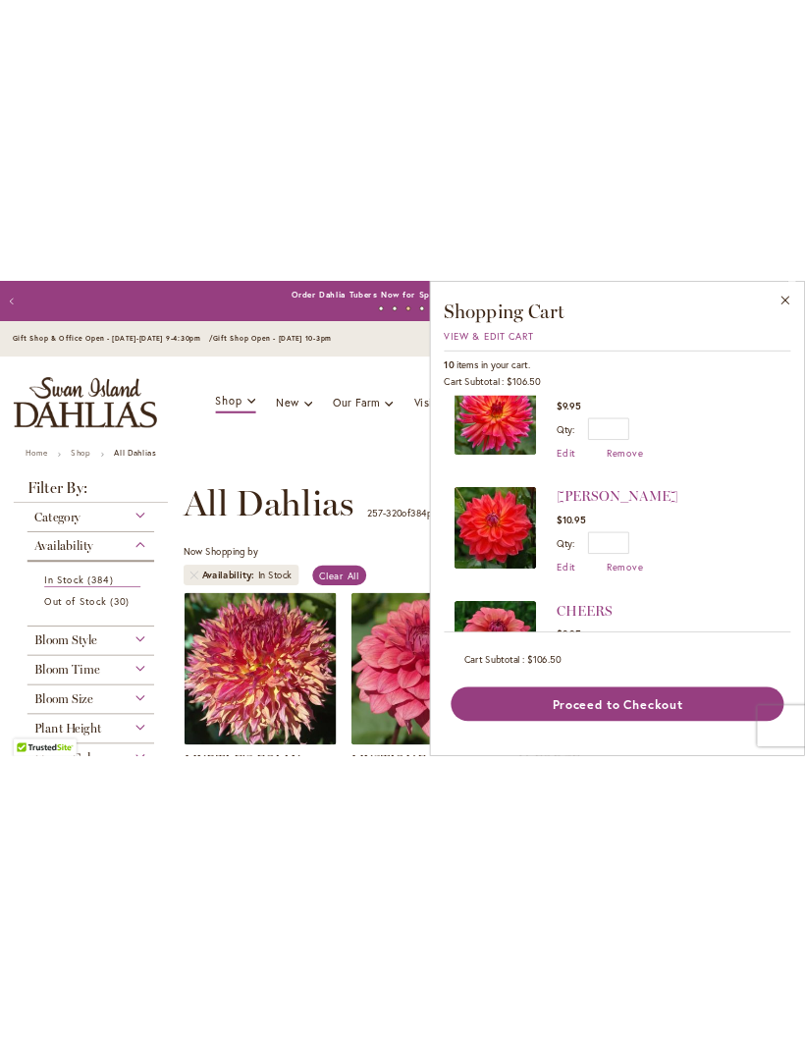
scroll to position [1222, 0]
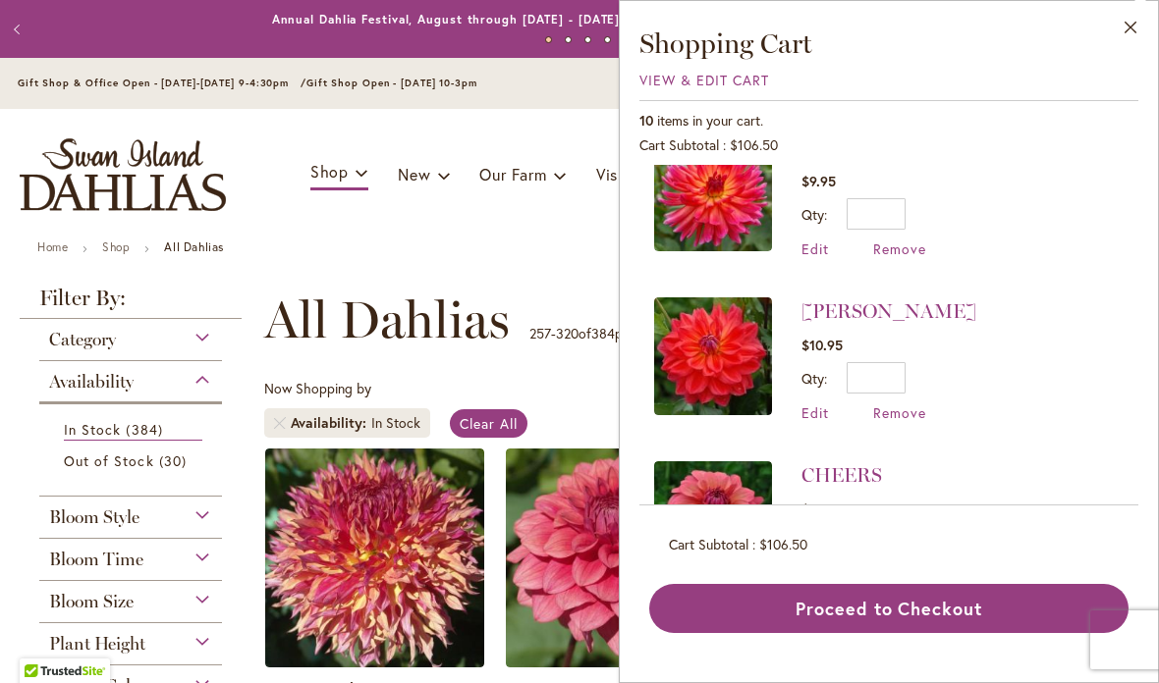
click at [788, 554] on span "$106.50" at bounding box center [783, 544] width 48 height 19
click at [1050, 536] on li "CHEERS $9.95 Qty * Update Edit Remove" at bounding box center [888, 524] width 469 height 164
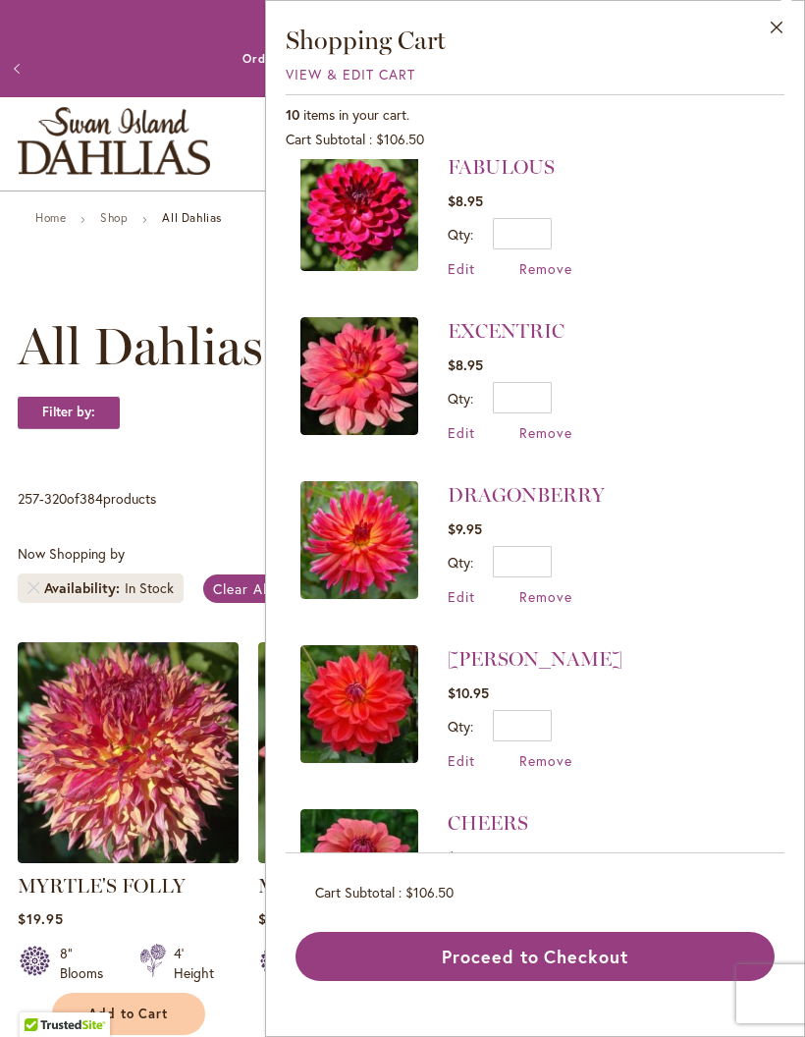
scroll to position [53, 0]
click at [599, 682] on button "Proceed to Checkout" at bounding box center [535, 956] width 479 height 49
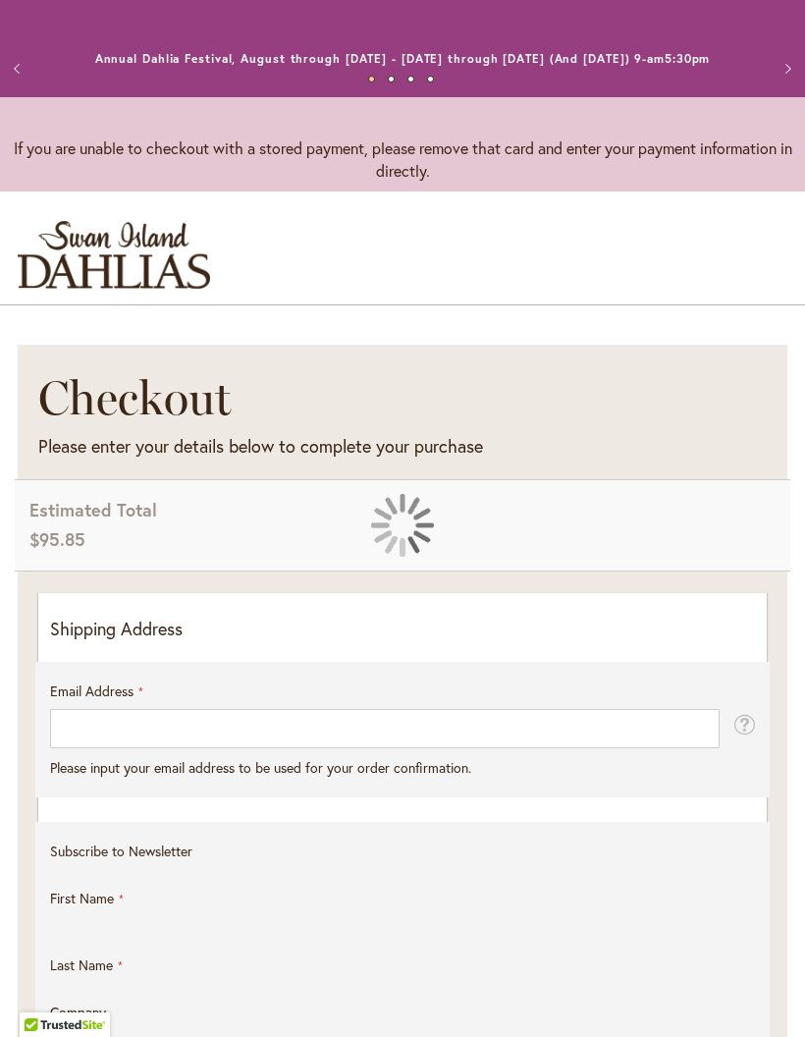
select select "**"
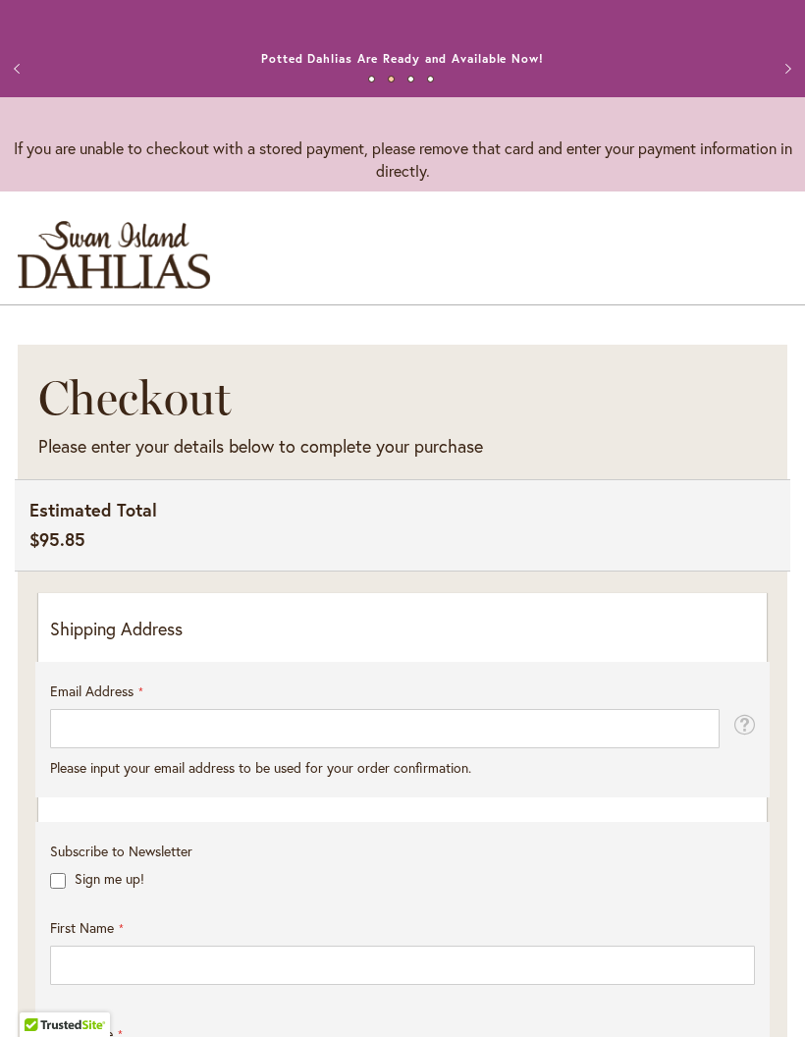
click at [183, 748] on input "Email Address" at bounding box center [385, 728] width 670 height 39
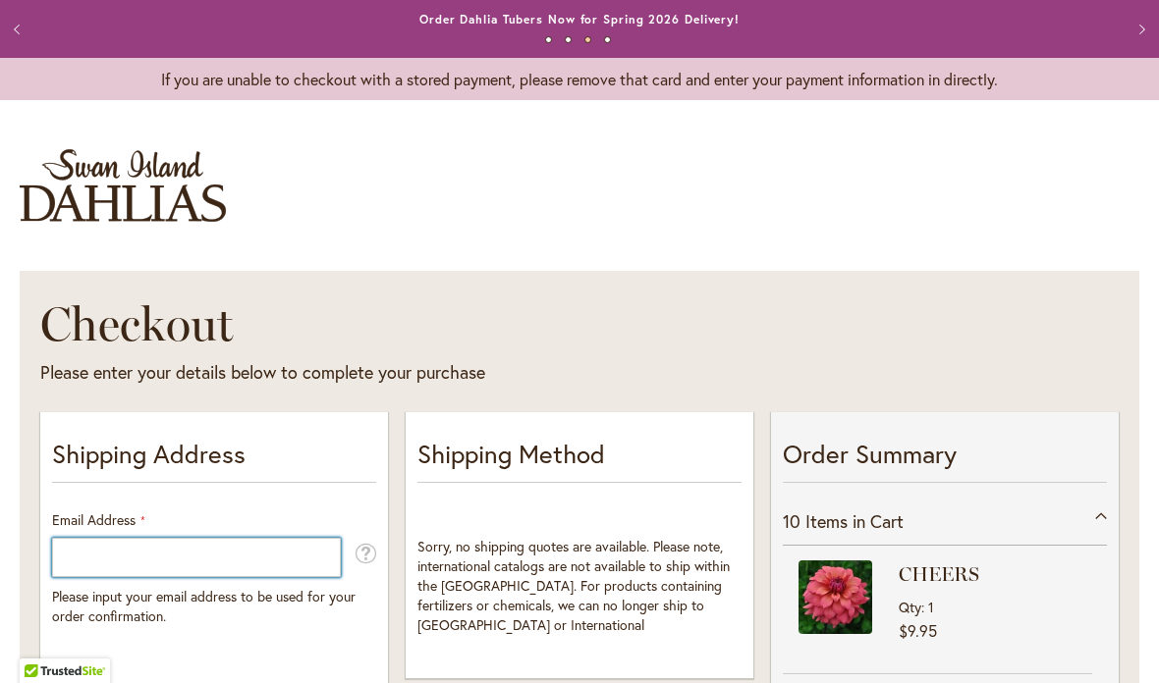
type input "**********"
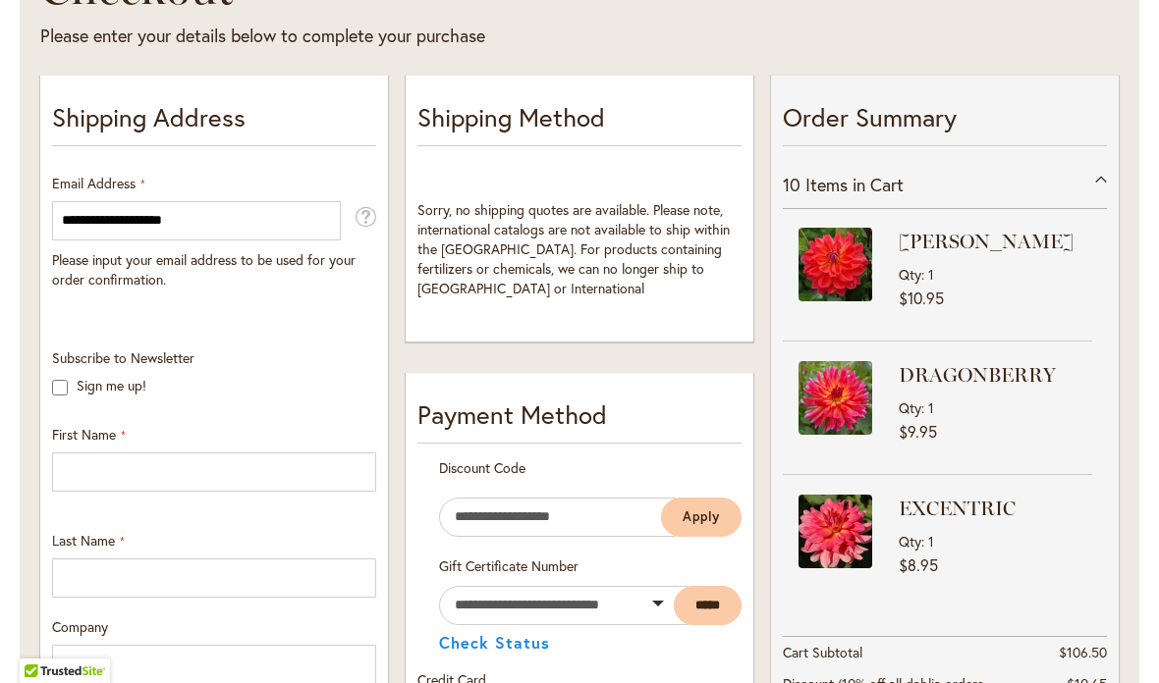
scroll to position [344, 0]
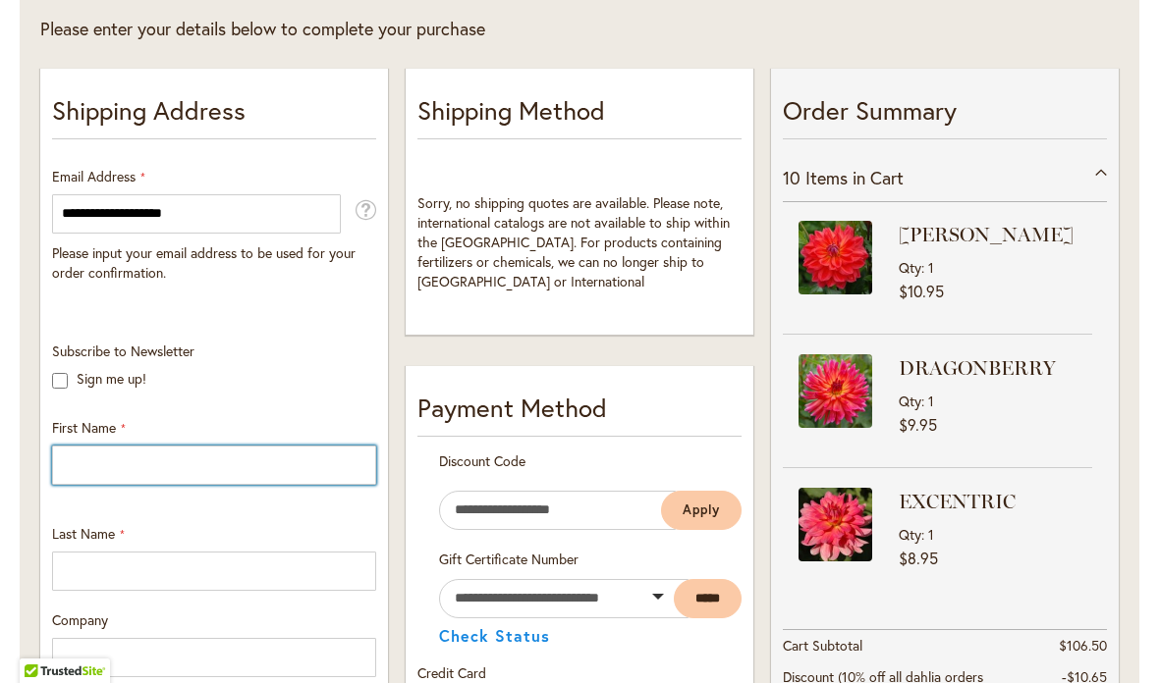
click at [98, 462] on input "First Name" at bounding box center [214, 465] width 324 height 39
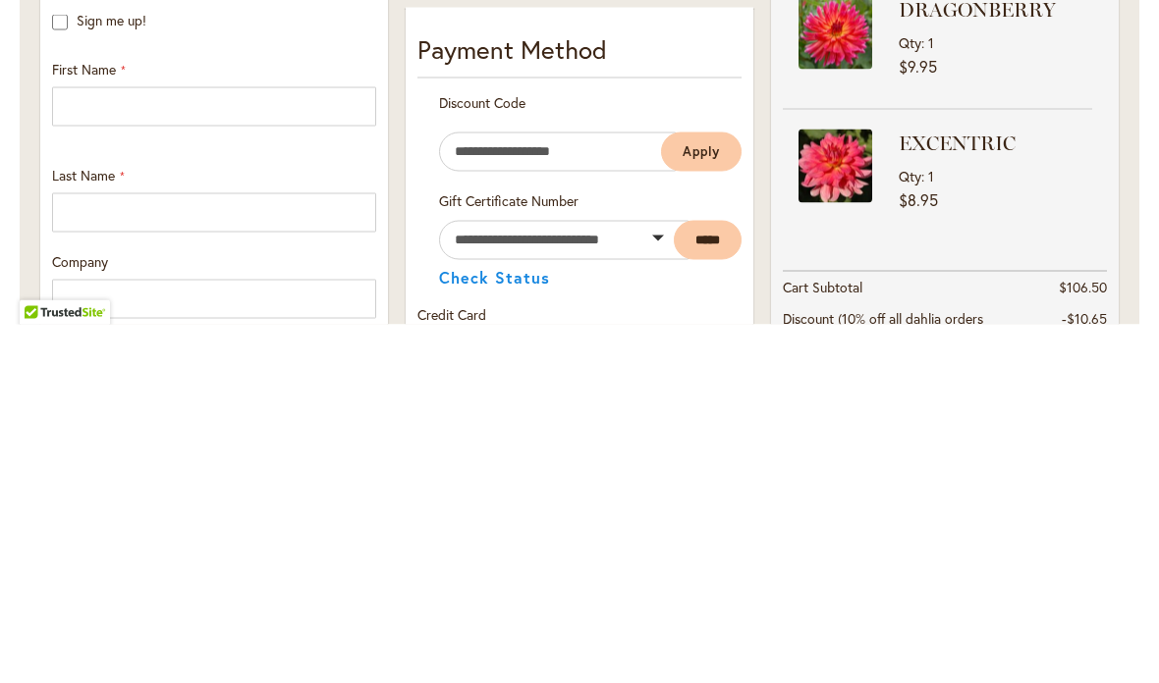
type input "******"
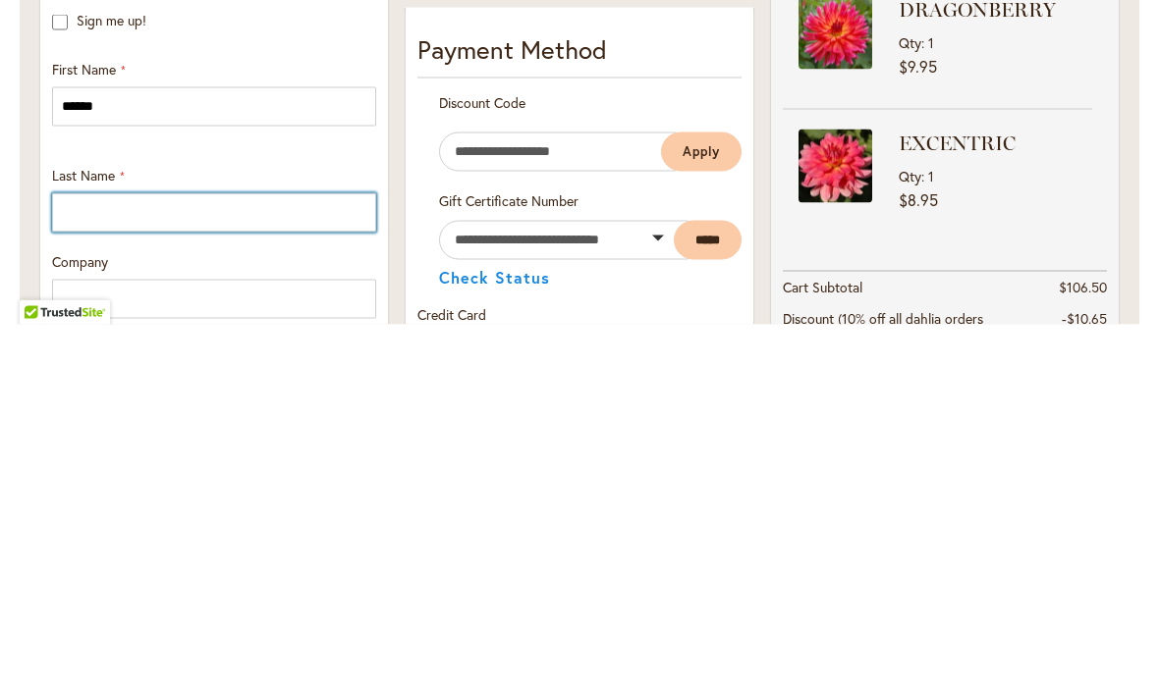
type input "***"
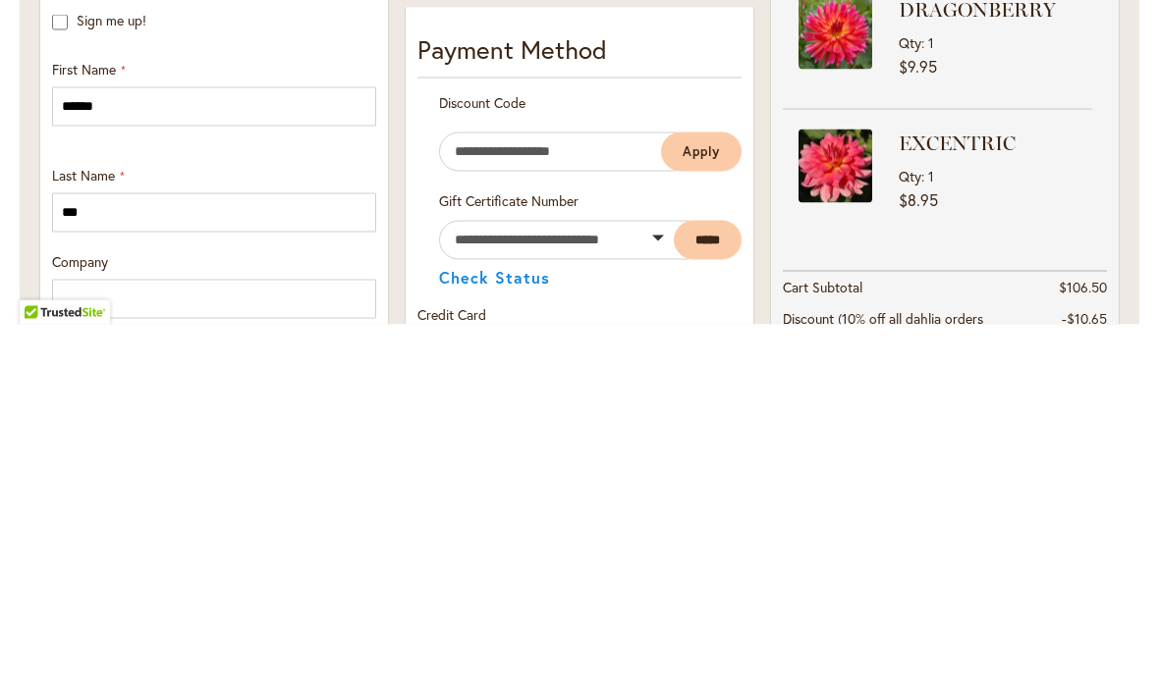
type input "**********"
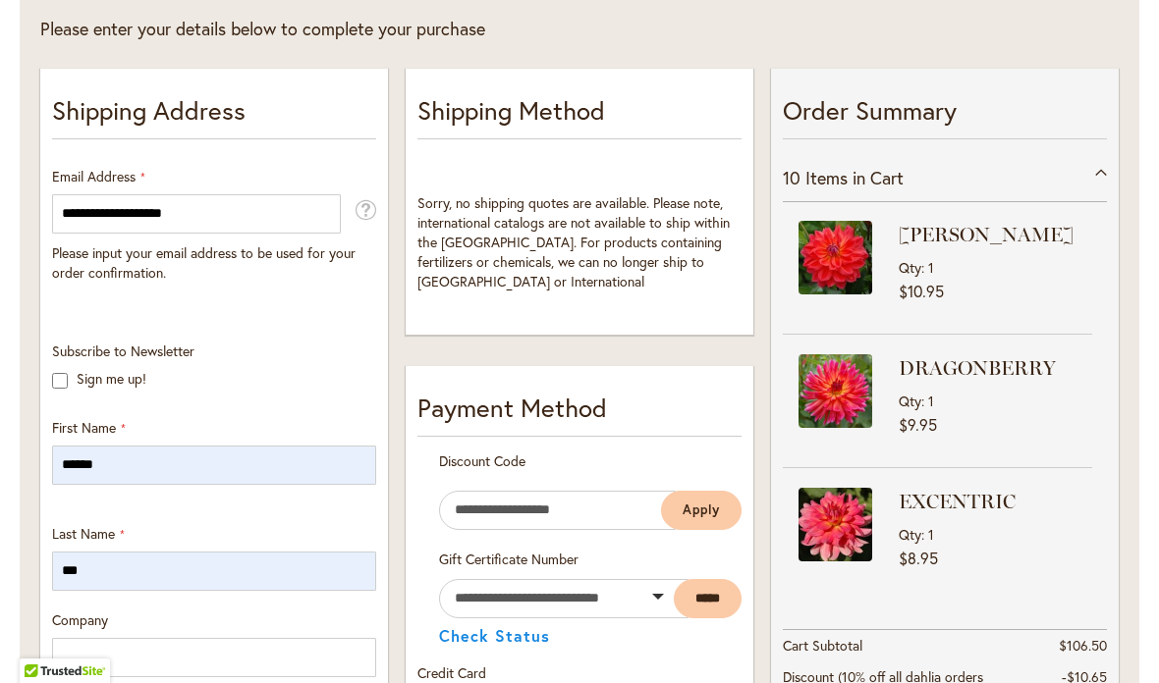
type input "*"
select select "**"
type input "********"
type input "*****"
type input "**********"
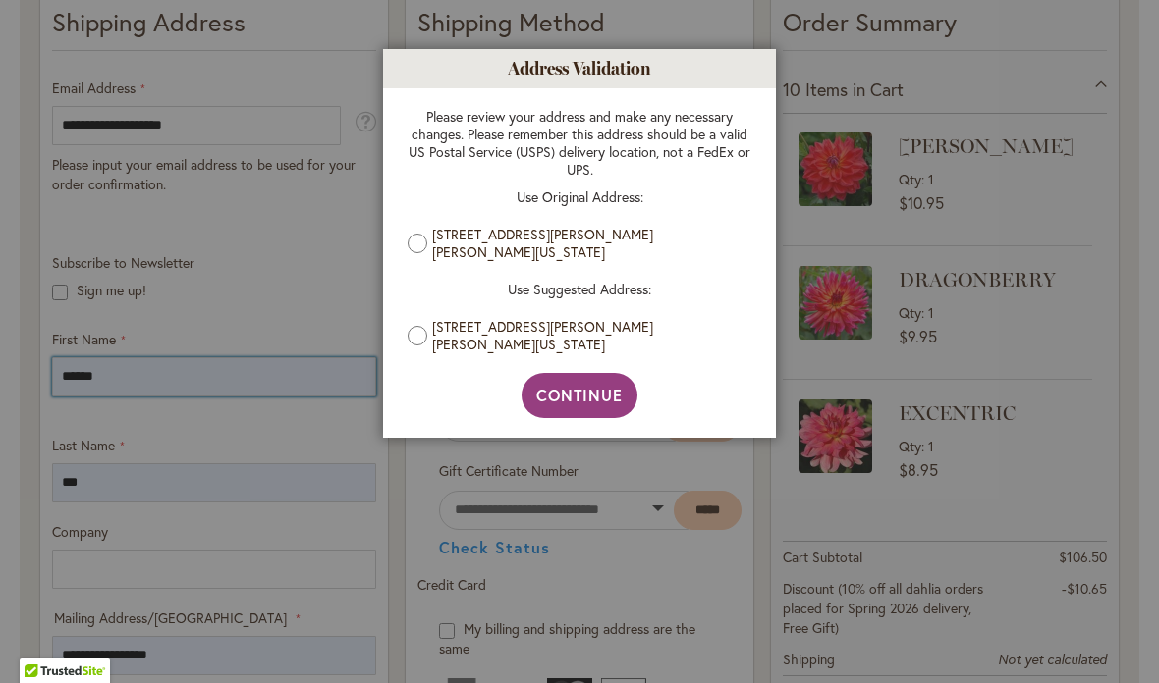
scroll to position [451, 0]
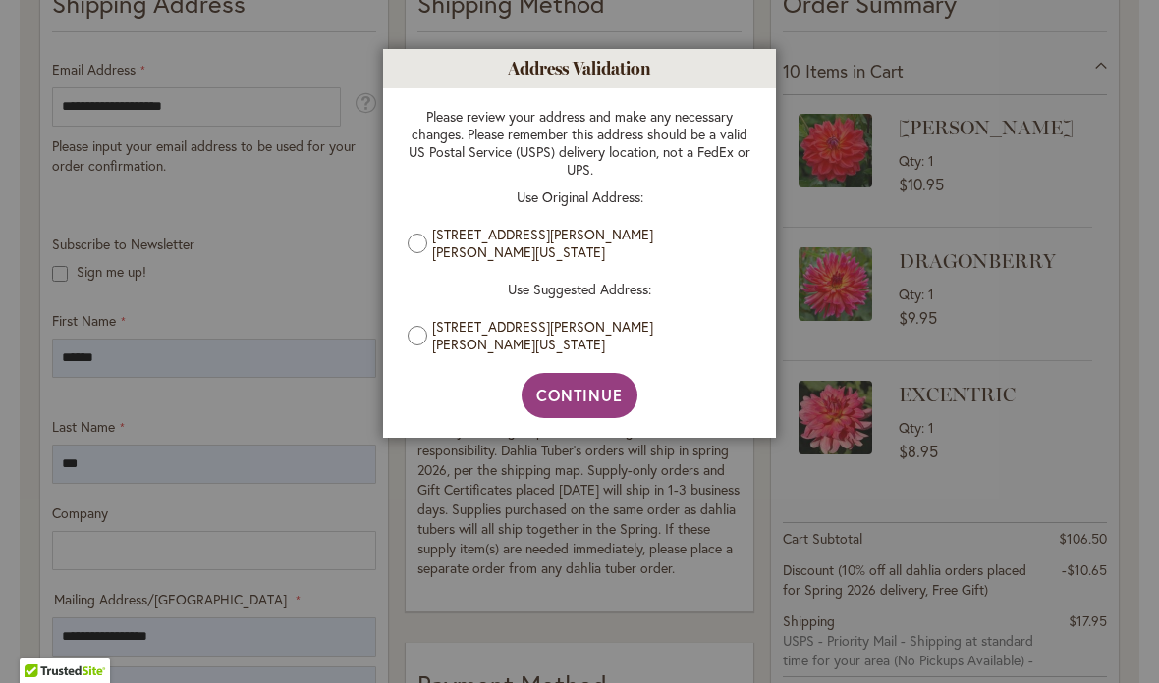
click at [461, 309] on div "Please review your address and make any necessary changes. Please remember this…" at bounding box center [579, 230] width 344 height 245
click at [452, 394] on div "Address Validation Close Please review your address and make any necessary chan…" at bounding box center [579, 243] width 393 height 389
click at [278, 264] on div at bounding box center [579, 341] width 1159 height 683
click at [237, 296] on div at bounding box center [579, 341] width 1159 height 683
click at [718, 65] on h1 "Address Validation" at bounding box center [579, 68] width 393 height 39
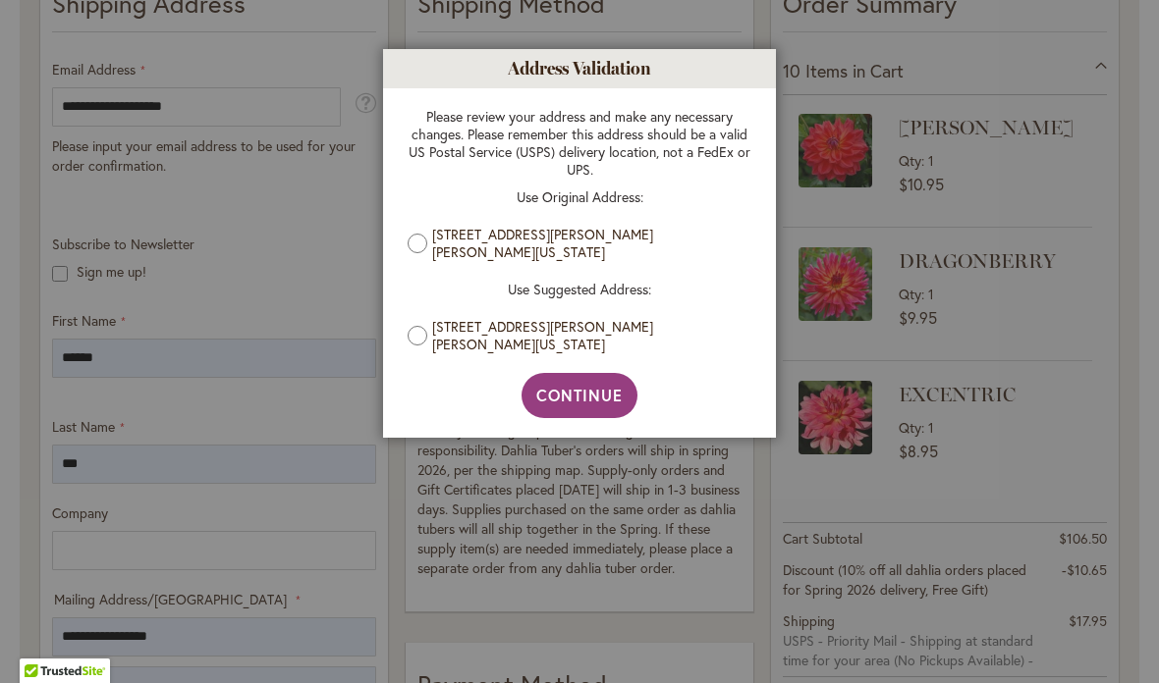
click at [304, 287] on div at bounding box center [579, 341] width 1159 height 683
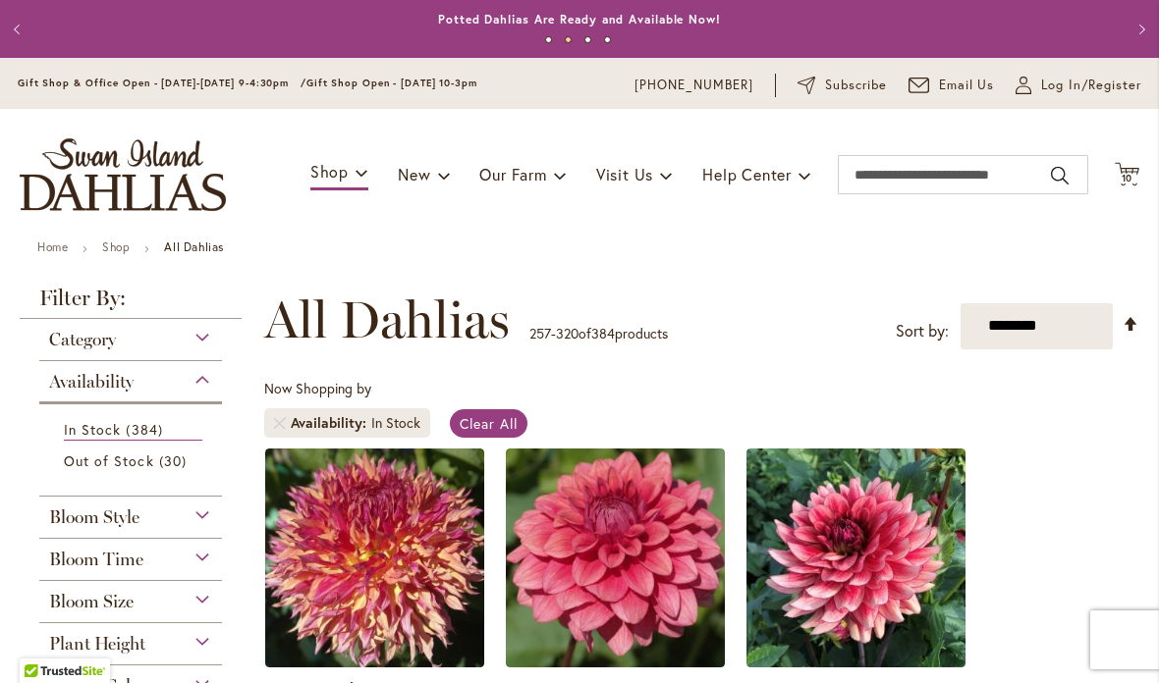
click at [1132, 173] on span "10" at bounding box center [1127, 178] width 12 height 13
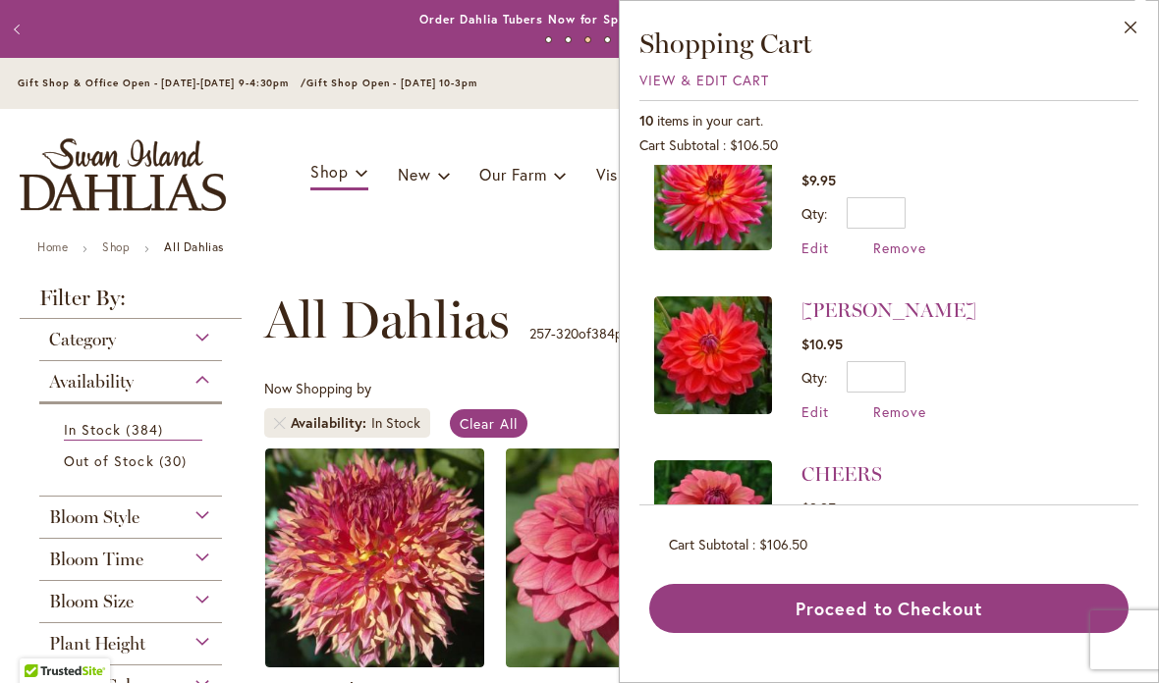
scroll to position [1222, 0]
click at [1002, 633] on button "Proceed to Checkout" at bounding box center [888, 608] width 479 height 49
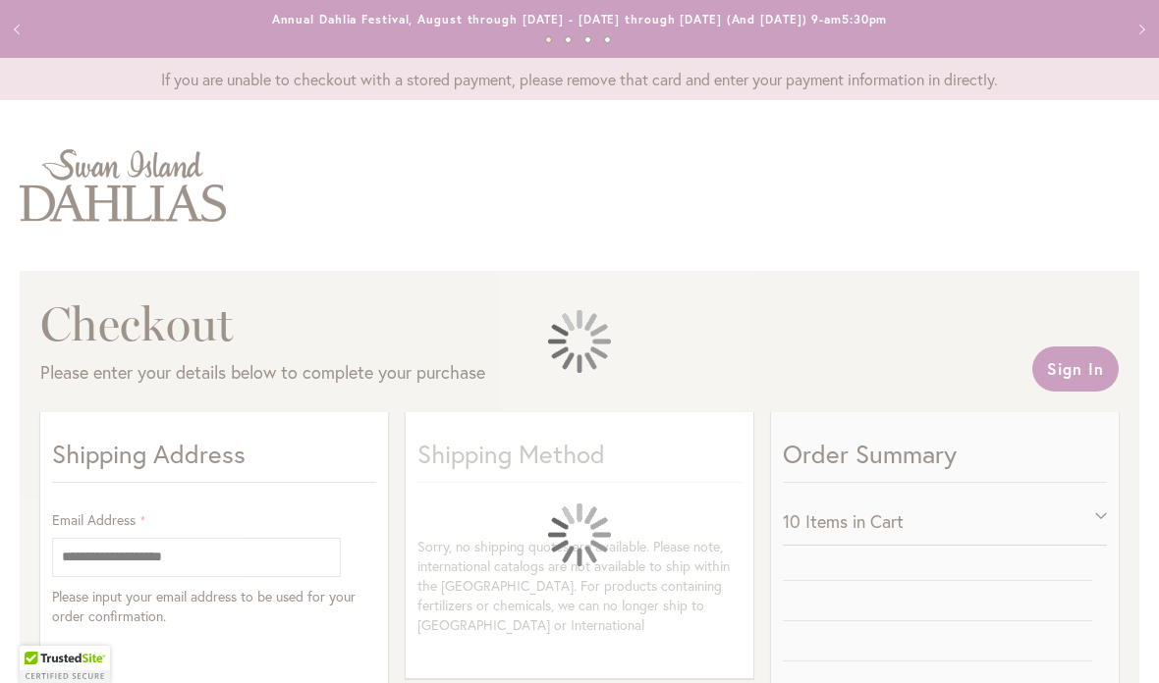
select select "**"
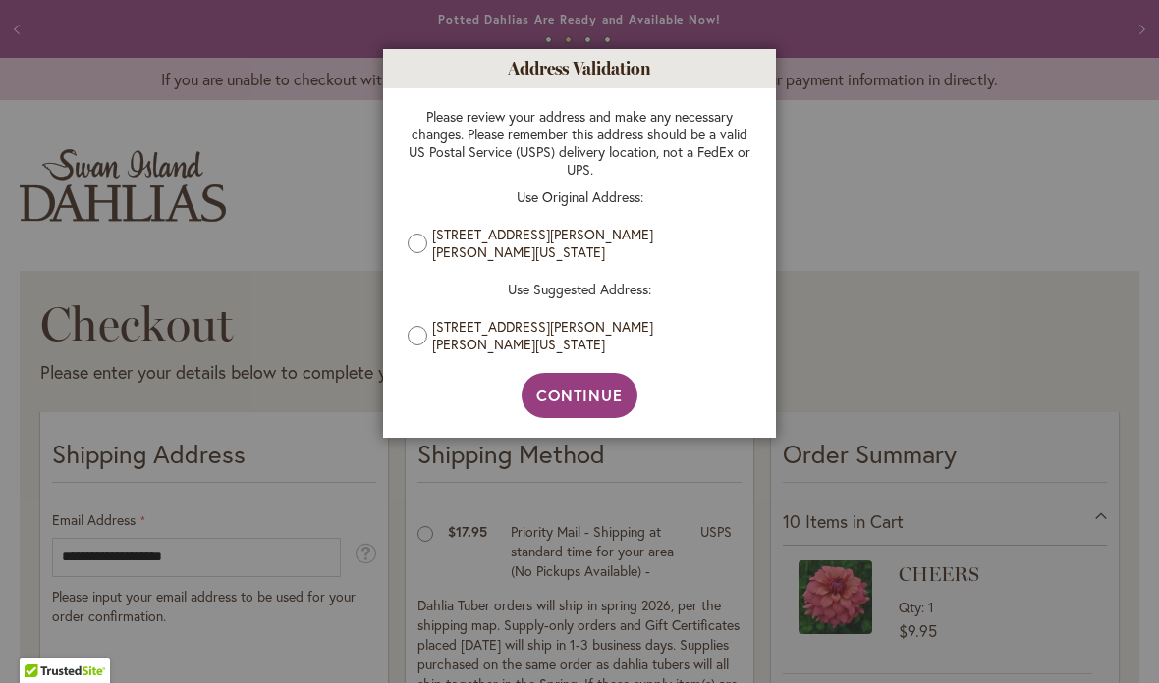
click at [1122, 643] on div at bounding box center [579, 341] width 1159 height 683
click at [254, 642] on div at bounding box center [579, 341] width 1159 height 683
click at [220, 625] on div at bounding box center [579, 341] width 1159 height 683
click at [598, 403] on span "Continue" at bounding box center [579, 395] width 87 height 21
type input "**********"
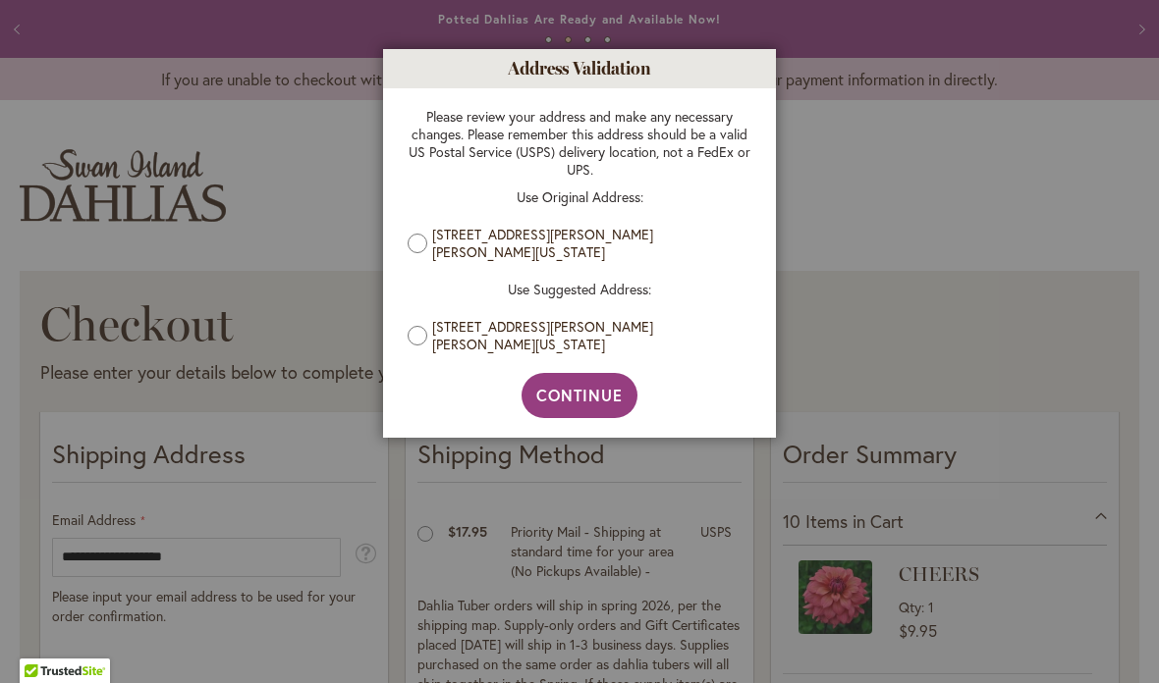
type input "********"
type input "**********"
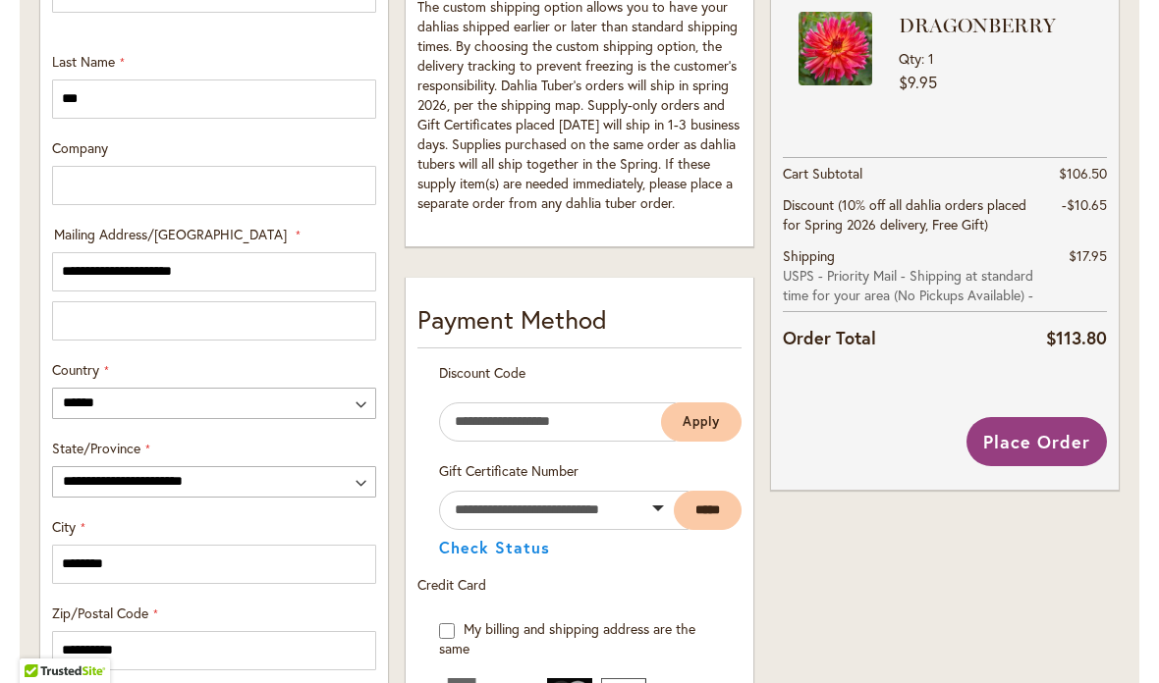
scroll to position [811, 0]
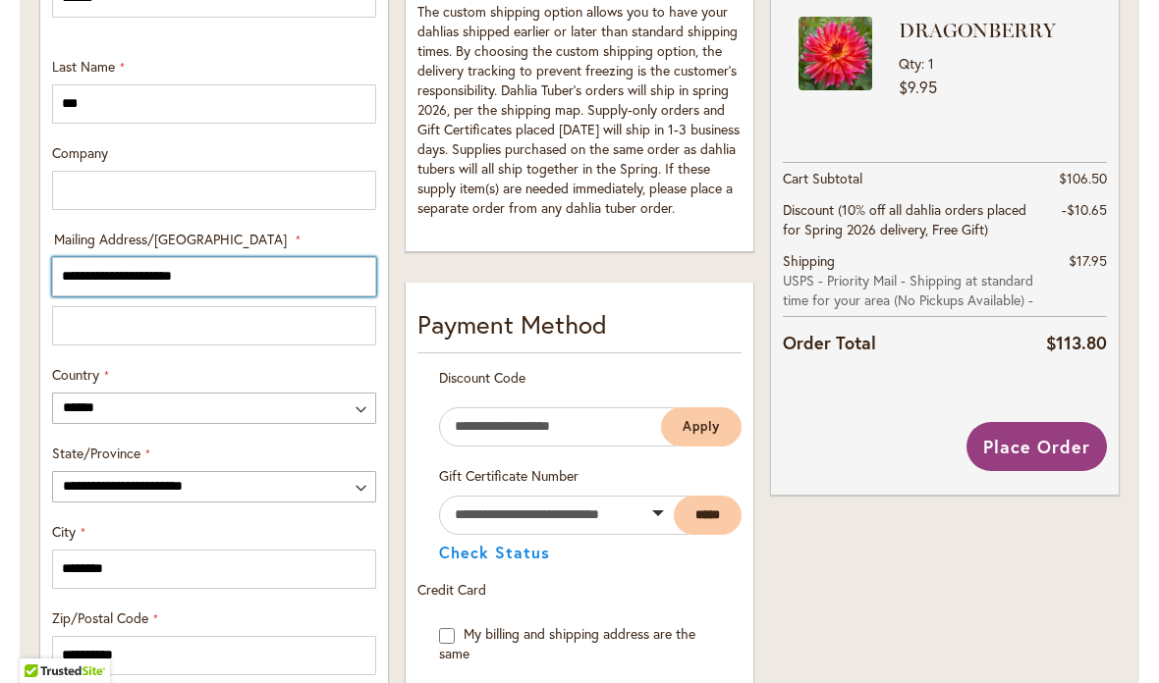
click at [254, 275] on input "**********" at bounding box center [214, 276] width 324 height 39
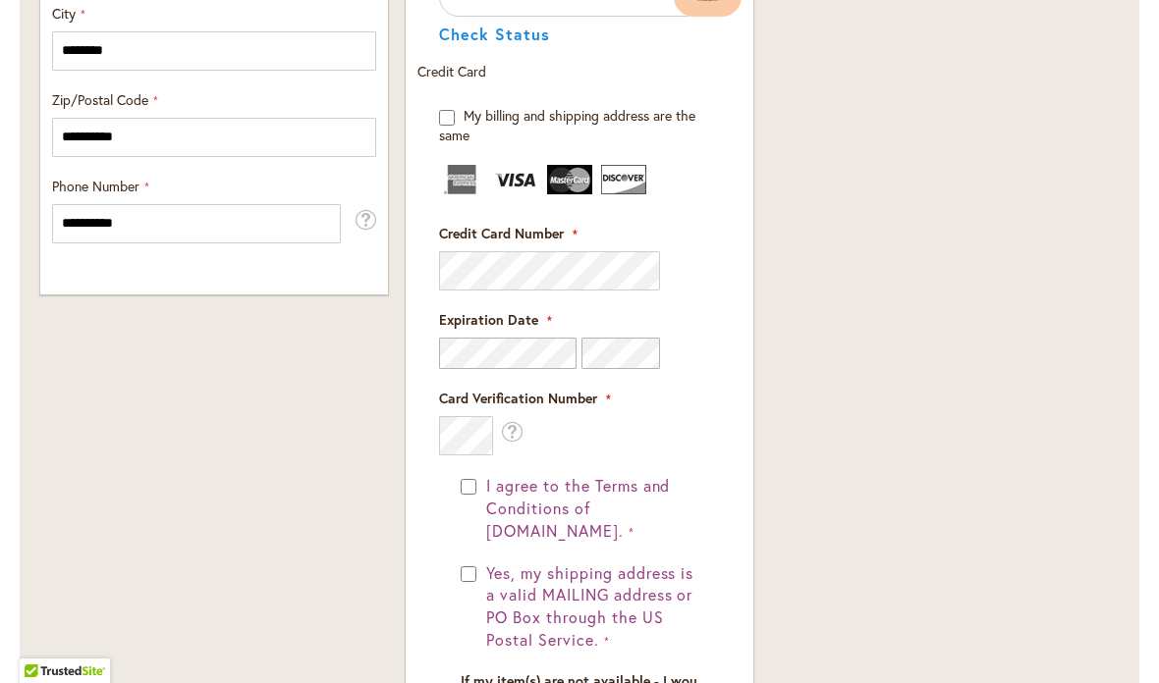
scroll to position [1329, 0]
type input "**********"
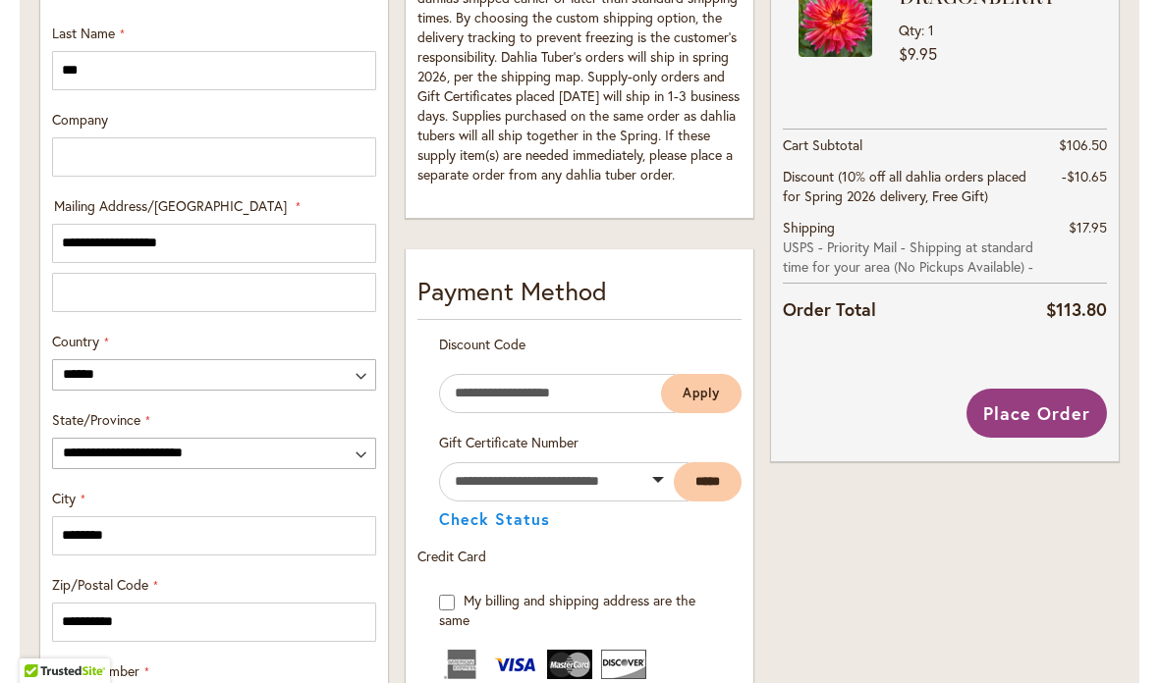
scroll to position [843, 0]
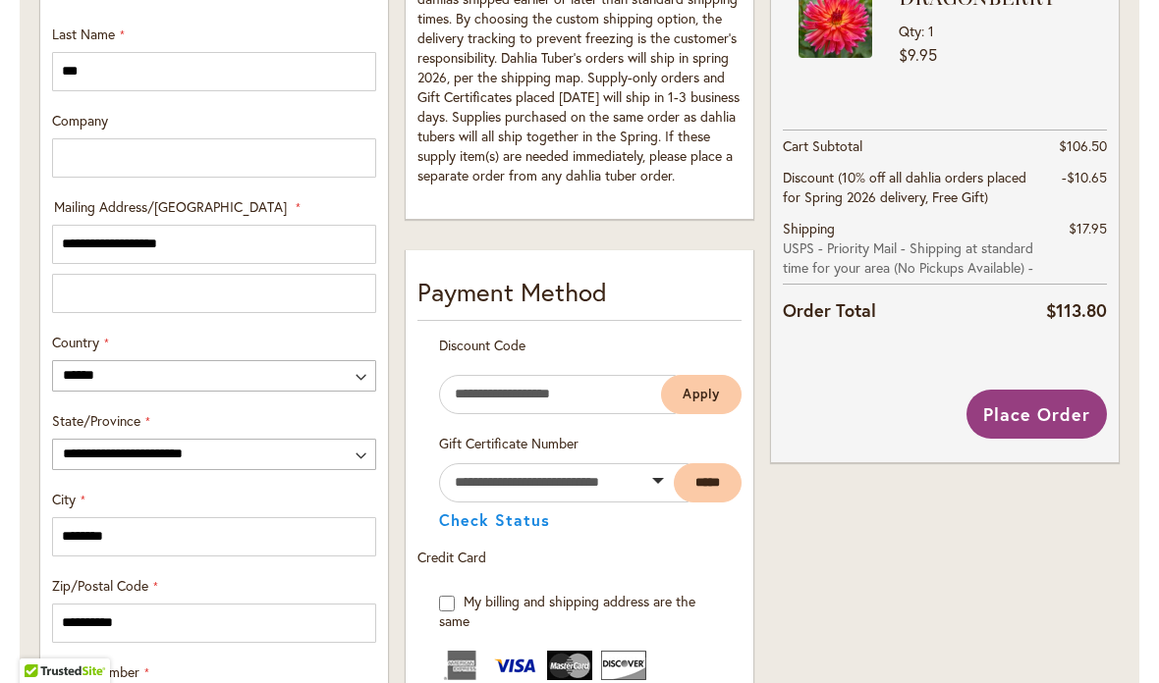
click at [1051, 411] on span "Place Order" at bounding box center [1036, 415] width 107 height 24
